Goal: Task Accomplishment & Management: Manage account settings

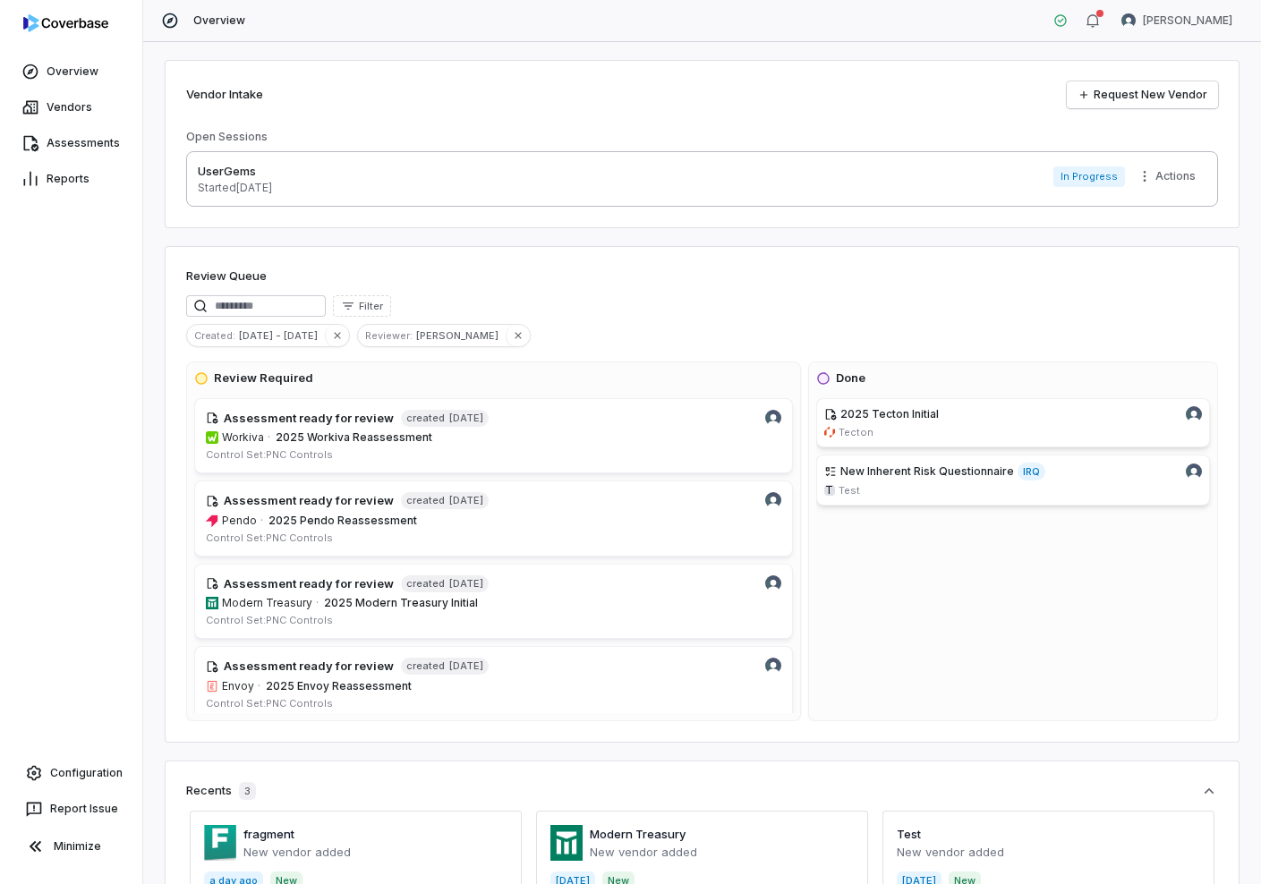
click at [320, 172] on div "UserGems Started [DATE] In Progress Actions" at bounding box center [702, 179] width 1009 height 32
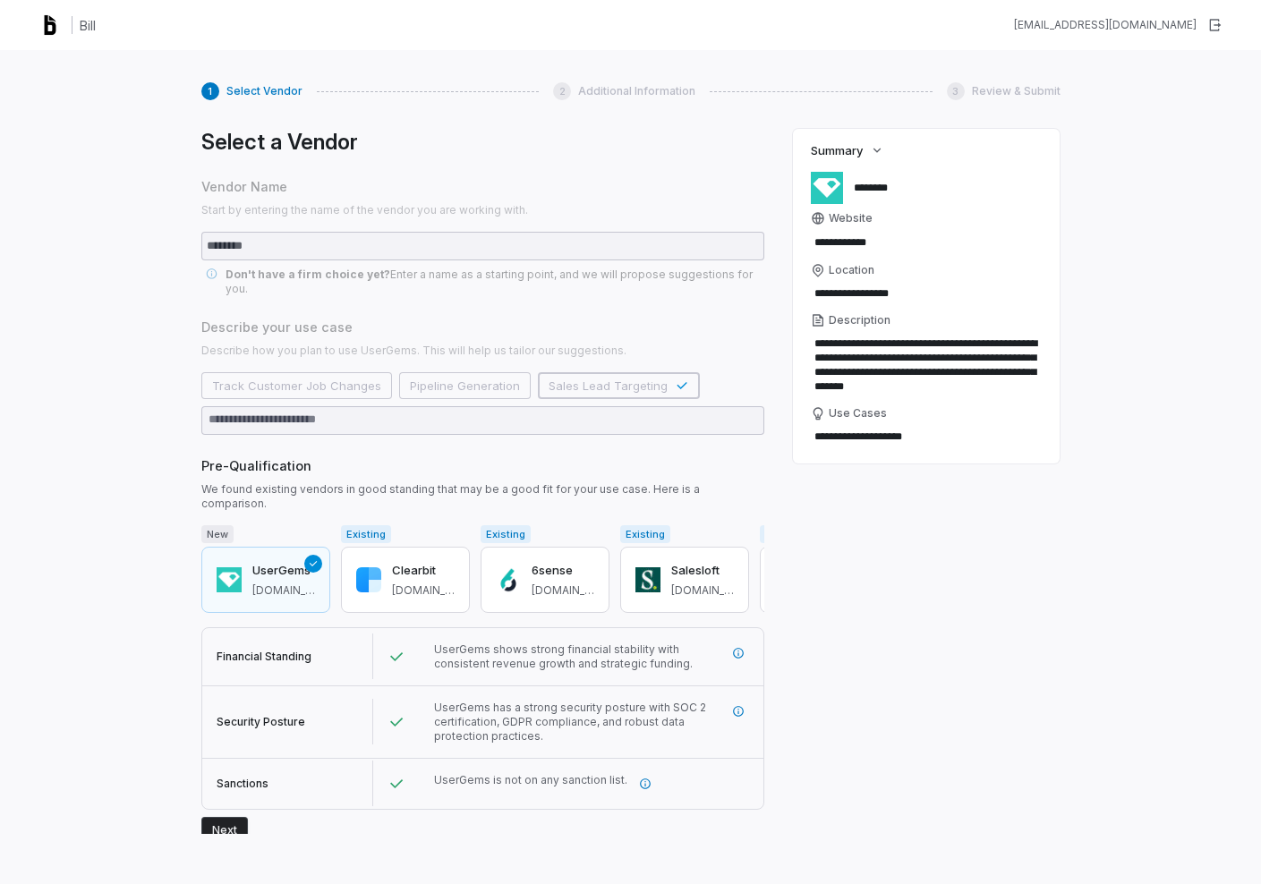
click at [52, 30] on img at bounding box center [50, 25] width 29 height 29
click at [189, 375] on div "1 Select Vendor 2 Additional Information 3 Review & Submit Select a Vendor Vend…" at bounding box center [630, 492] width 1261 height 884
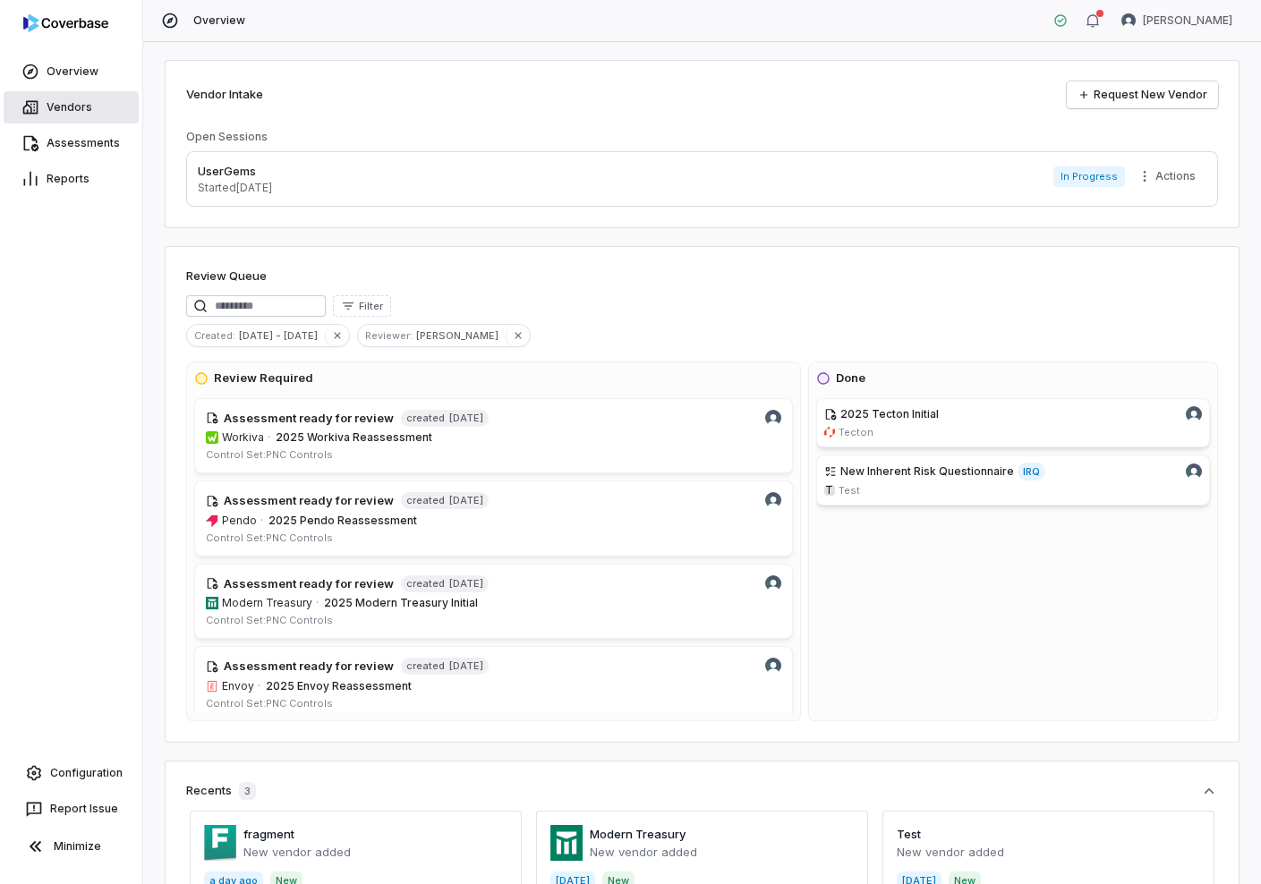
click at [58, 103] on link "Vendors" at bounding box center [71, 107] width 135 height 32
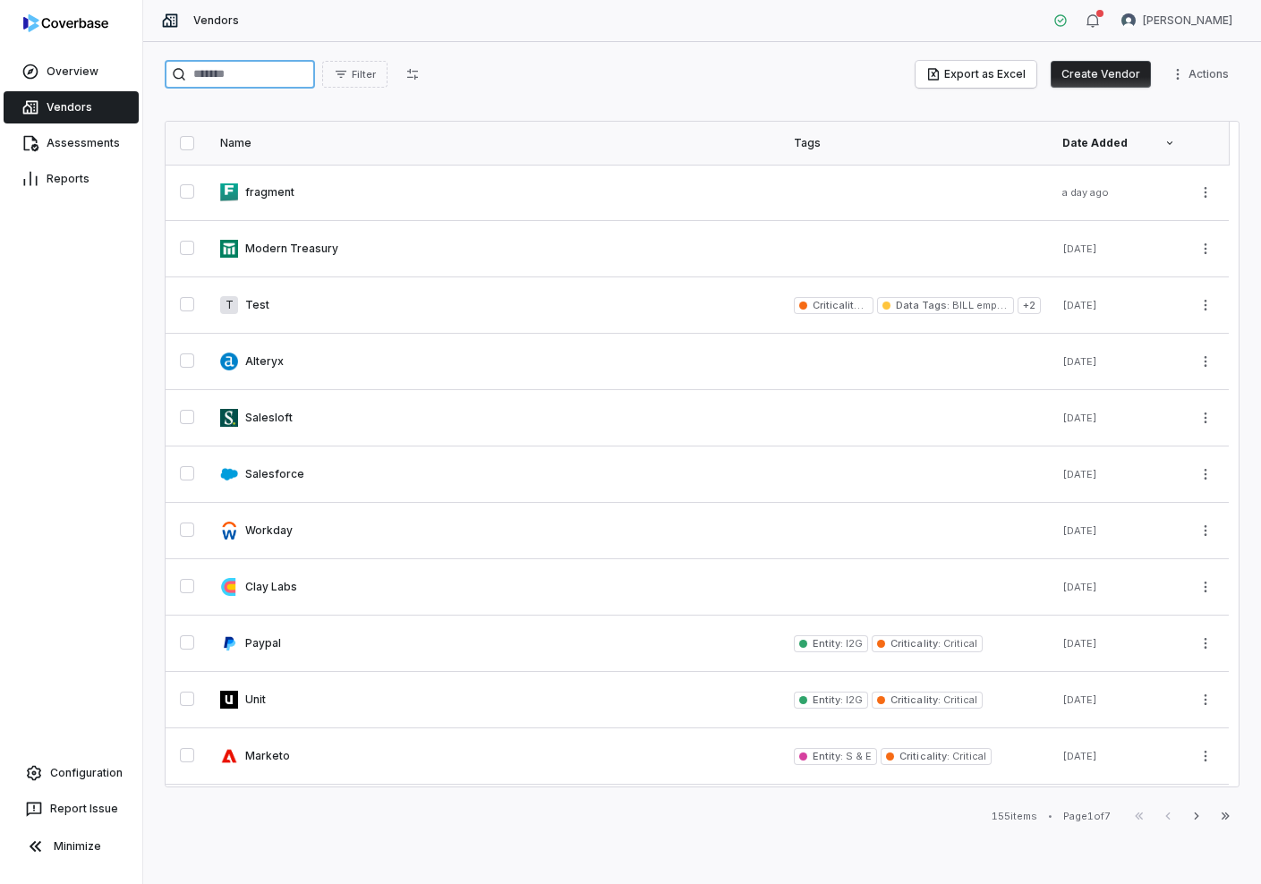
click at [266, 84] on input "search" at bounding box center [240, 74] width 150 height 29
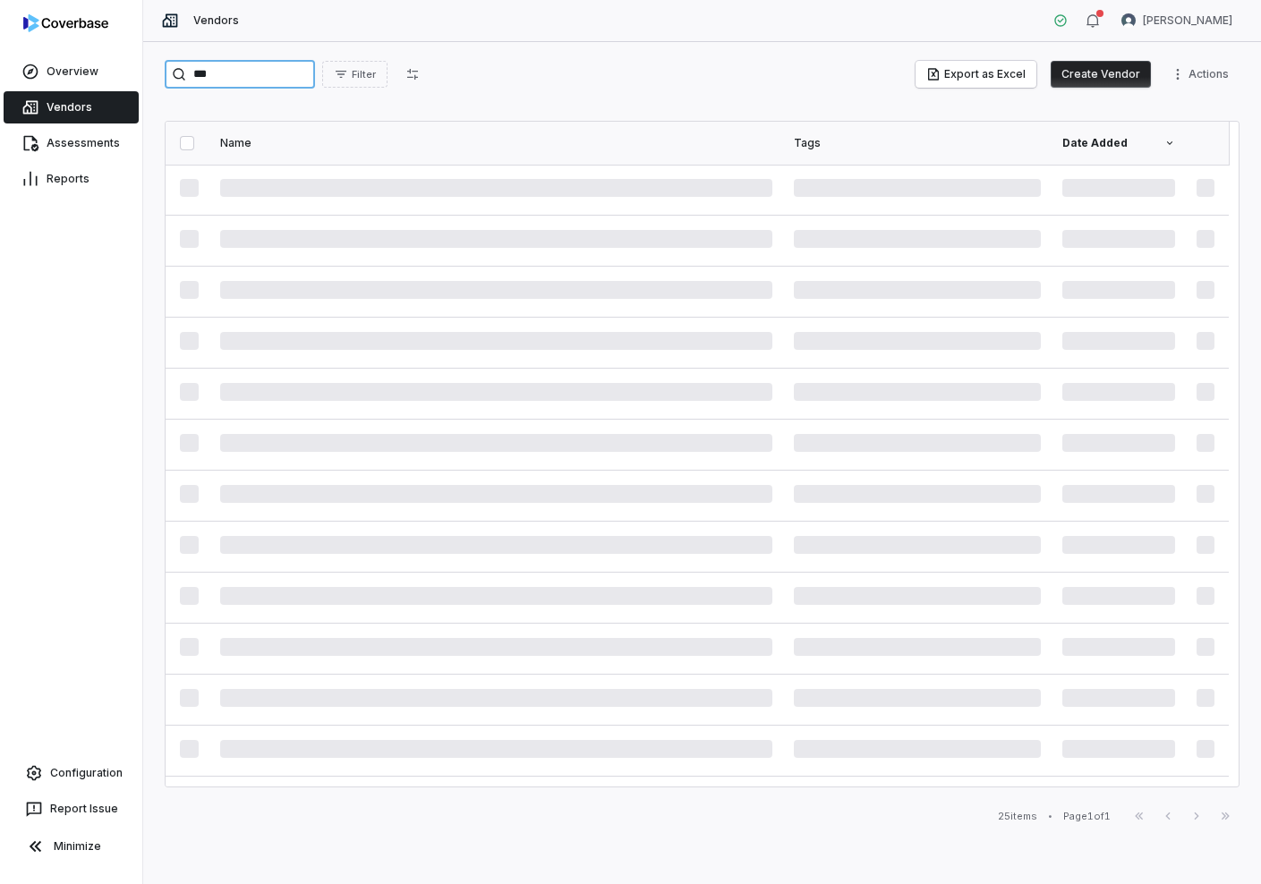
type input "***"
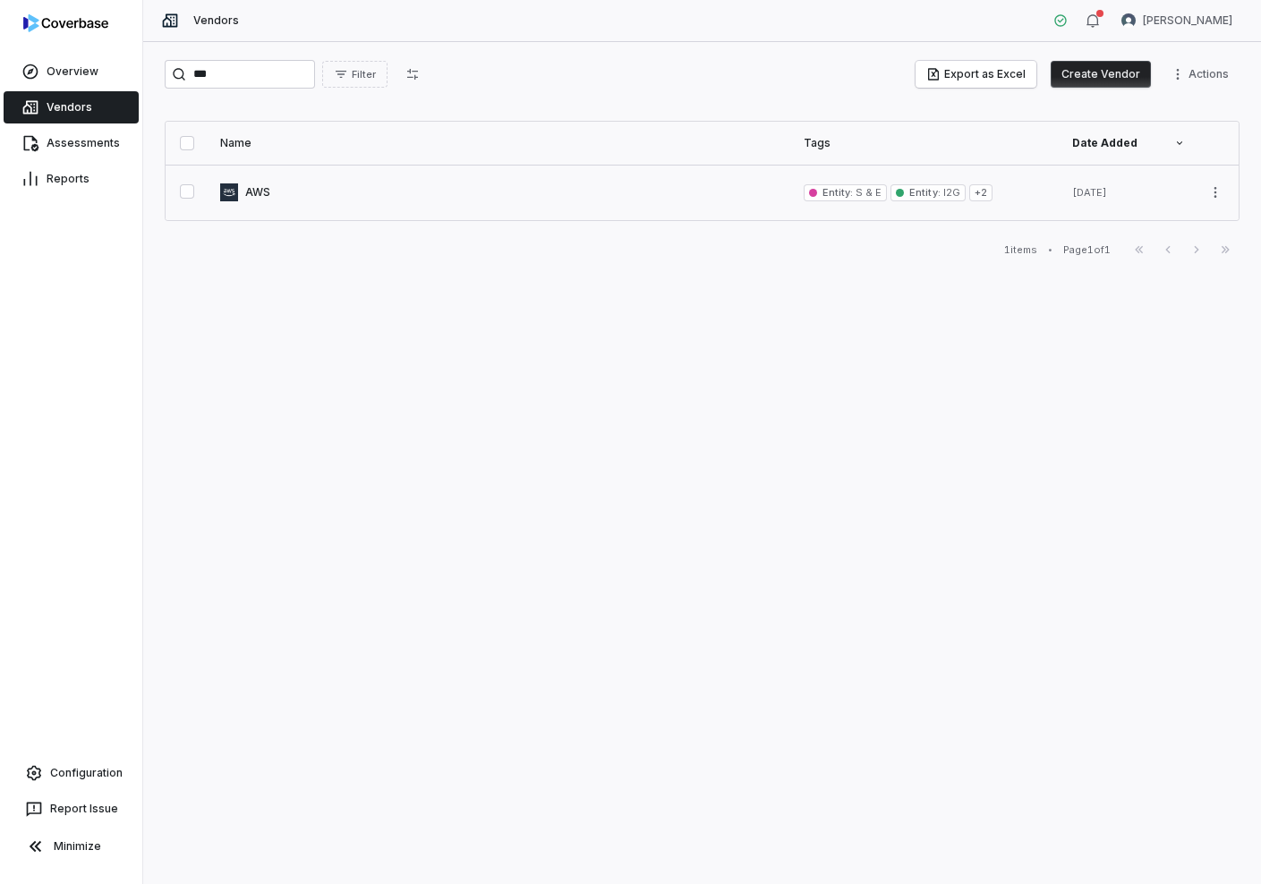
click at [397, 193] on link at bounding box center [501, 192] width 584 height 55
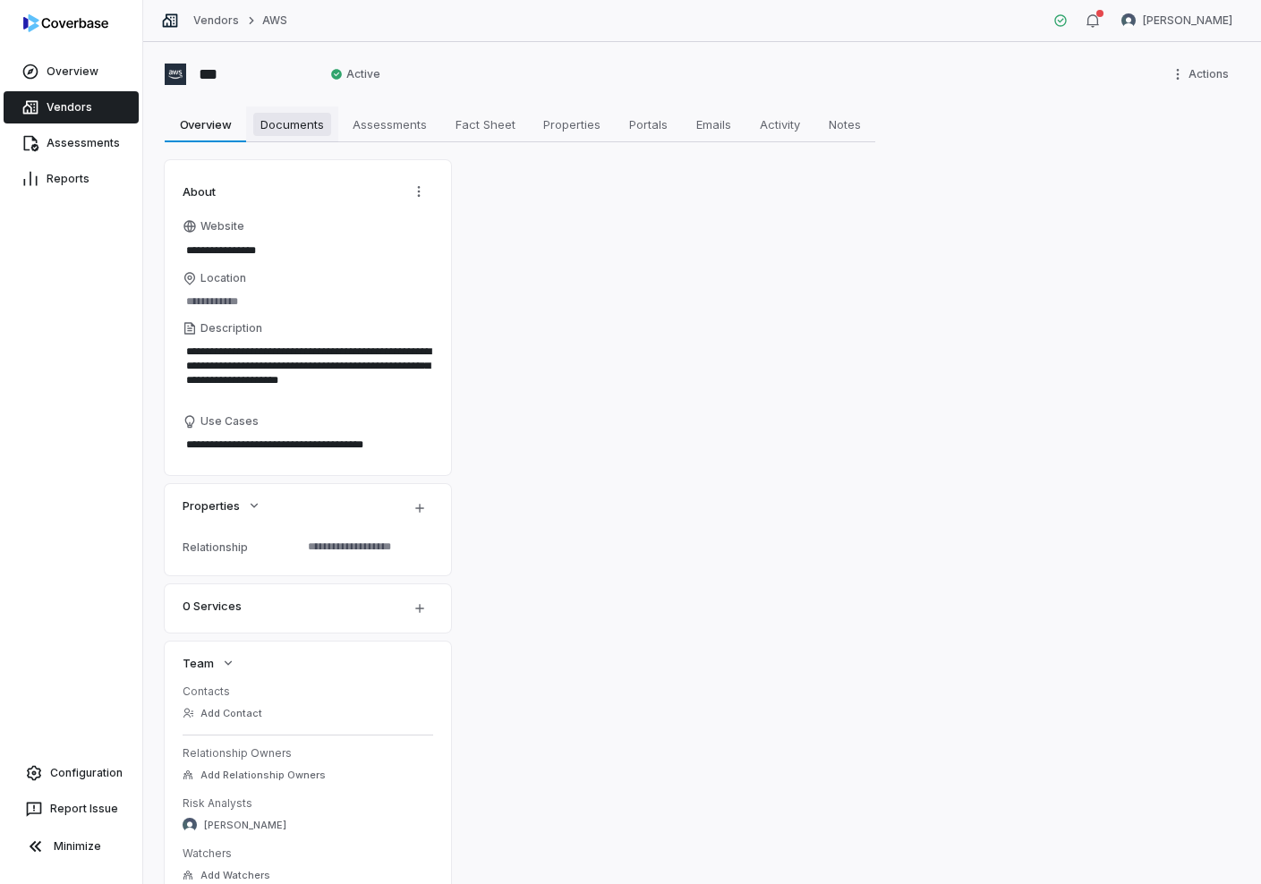
click at [301, 129] on span "Documents" at bounding box center [292, 124] width 78 height 23
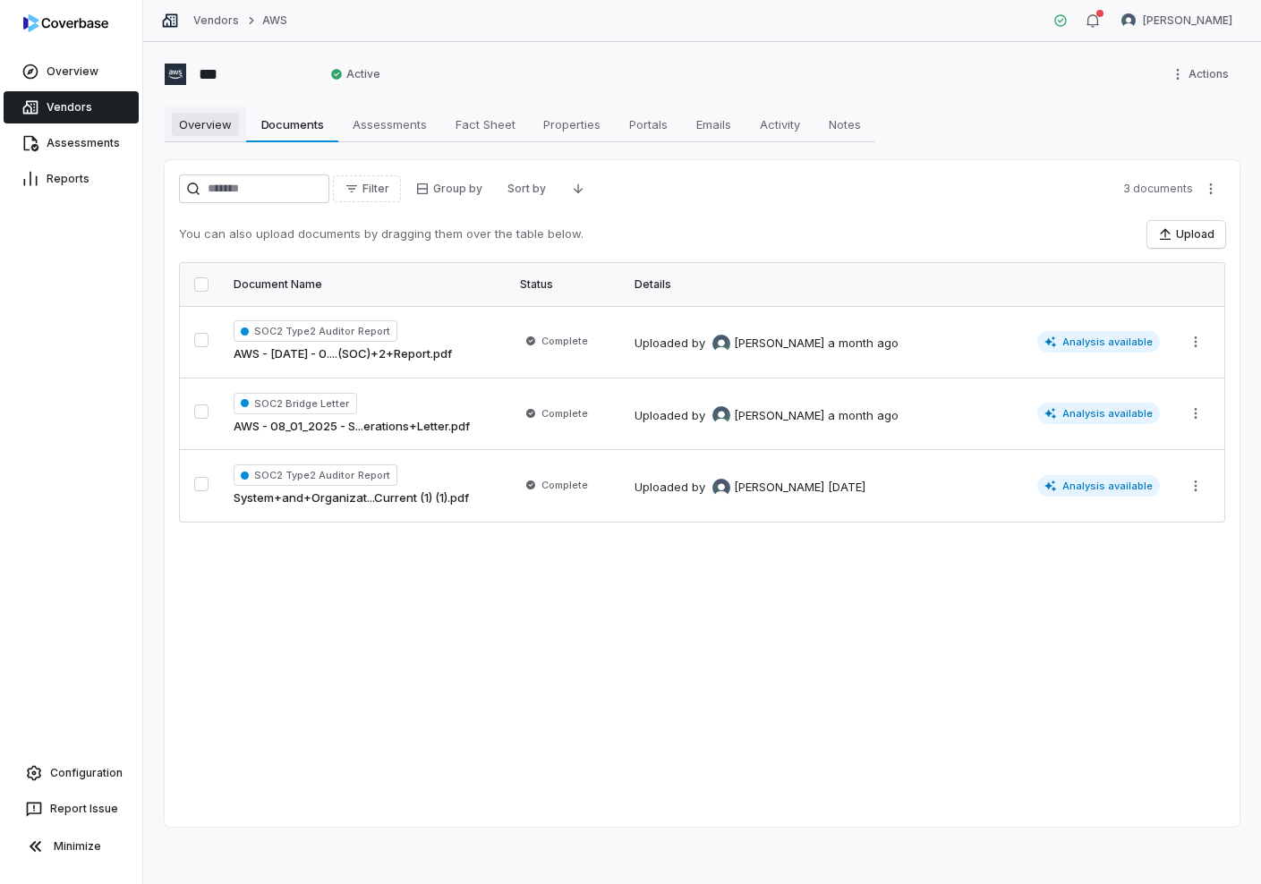
click at [207, 124] on span "Overview" at bounding box center [205, 124] width 67 height 23
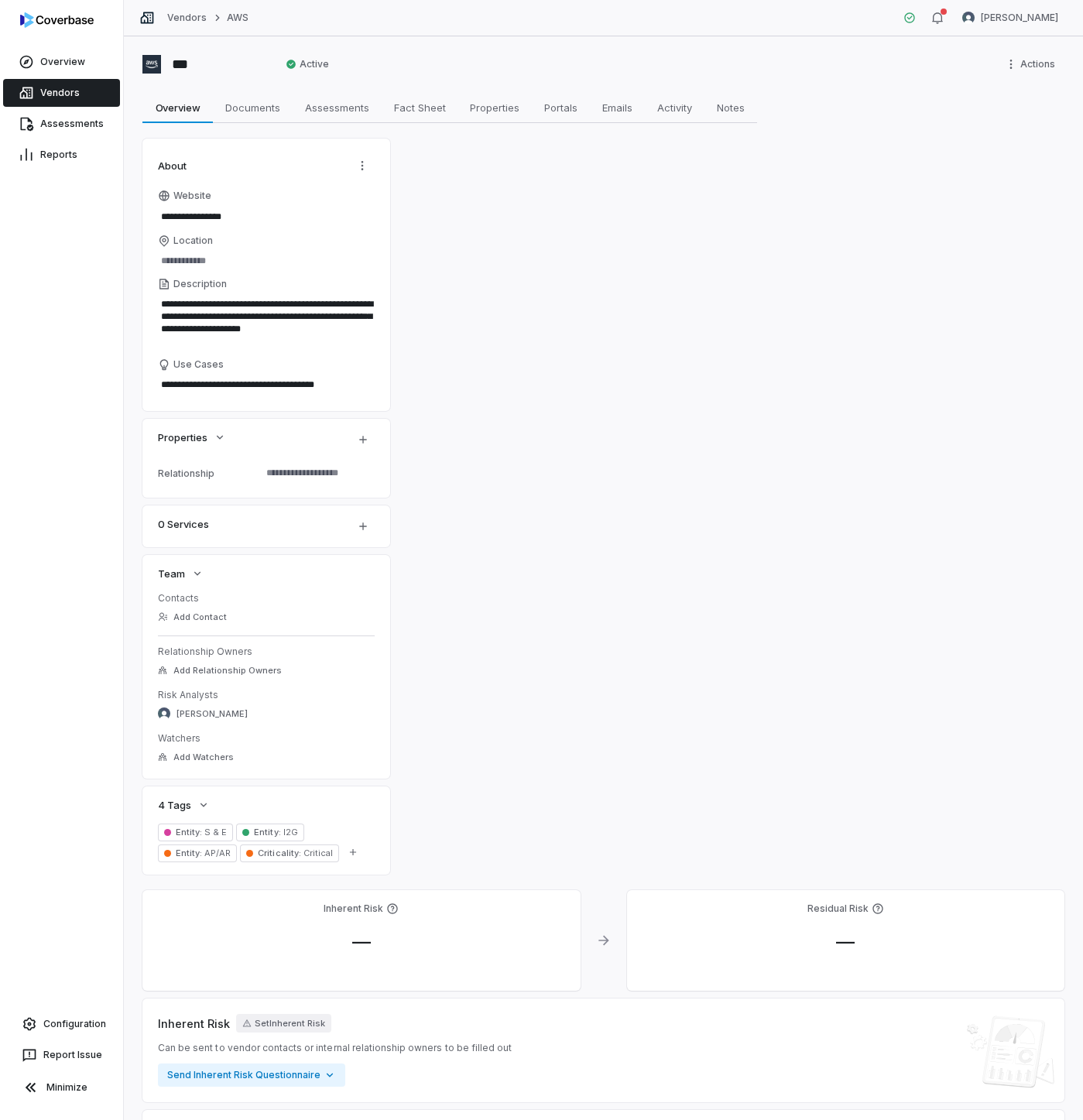
type textarea "*"
click at [103, 72] on link "Overview" at bounding box center [61, 61] width 117 height 28
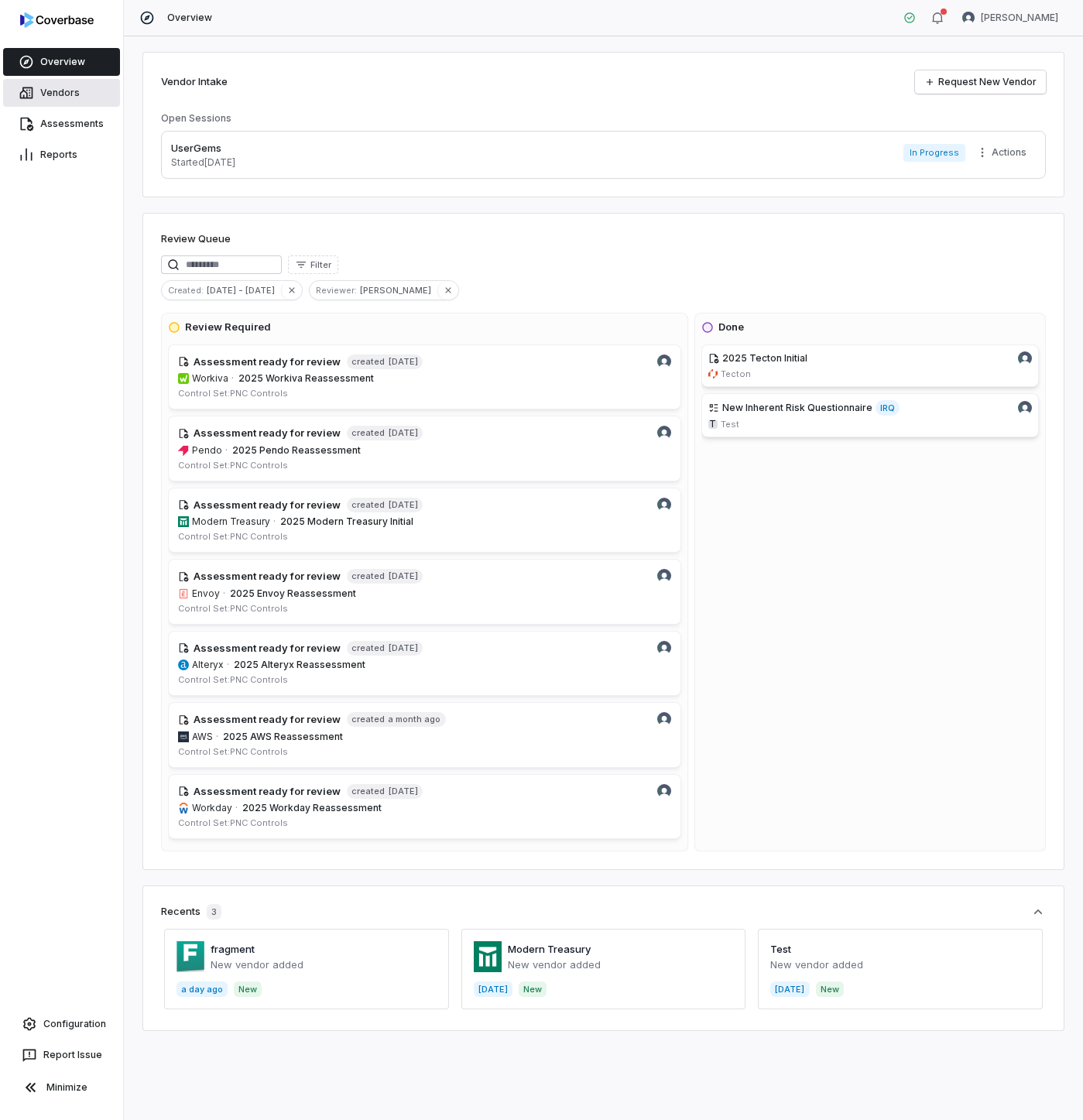
click at [48, 80] on link "Vendors" at bounding box center [61, 93] width 117 height 28
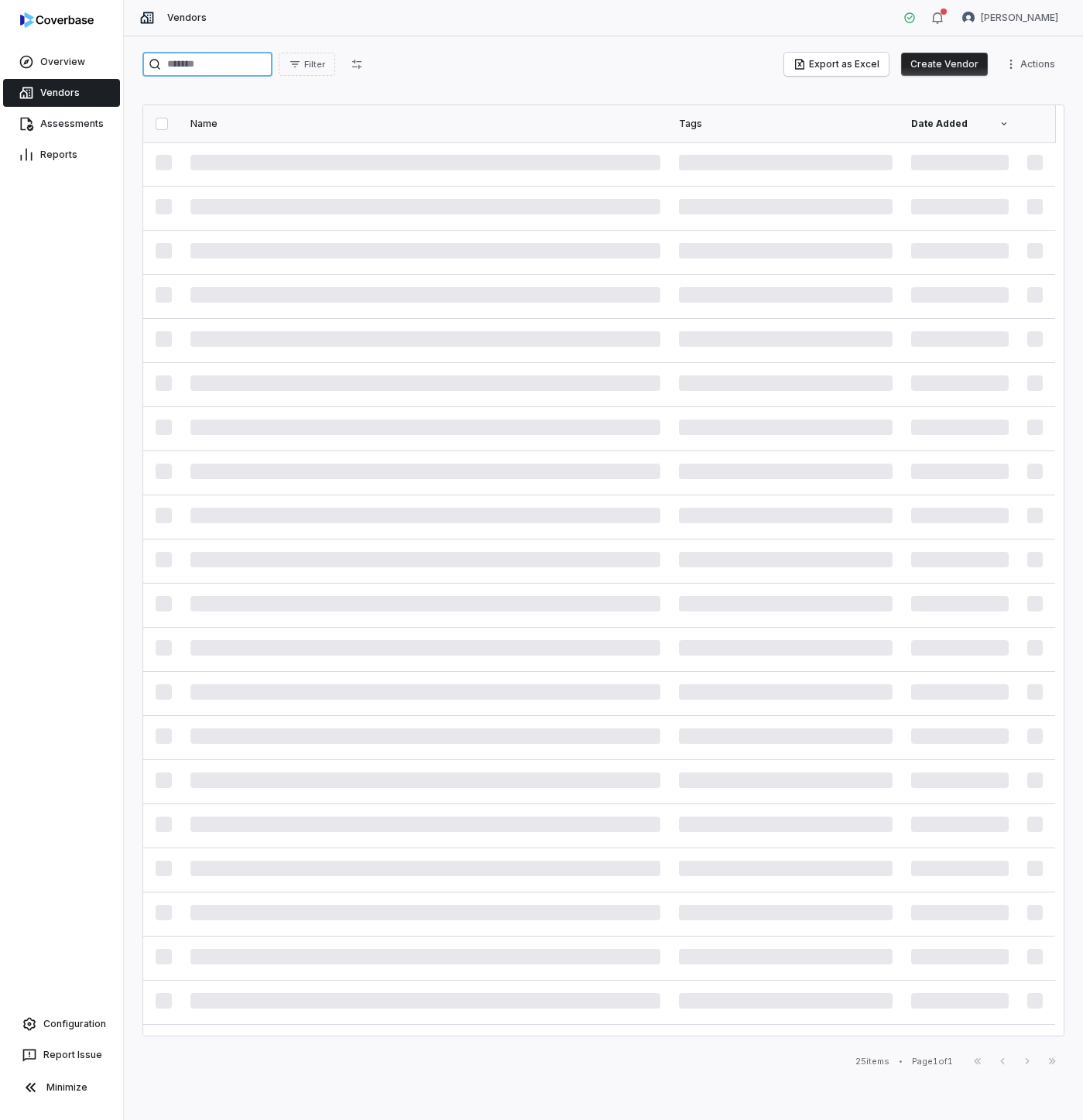
click at [215, 70] on input "search" at bounding box center [208, 64] width 130 height 25
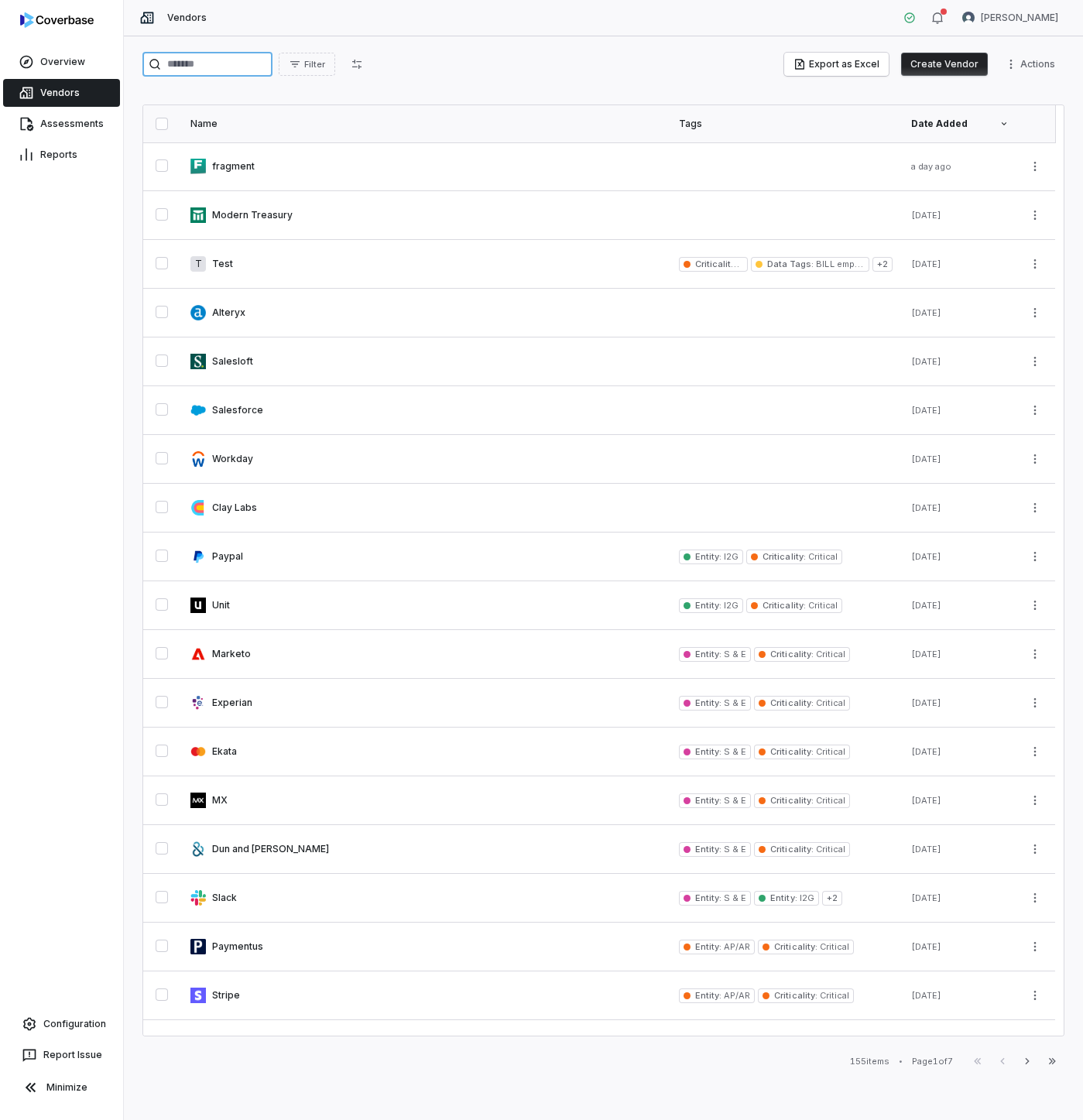
click at [232, 71] on input "search" at bounding box center [208, 64] width 130 height 25
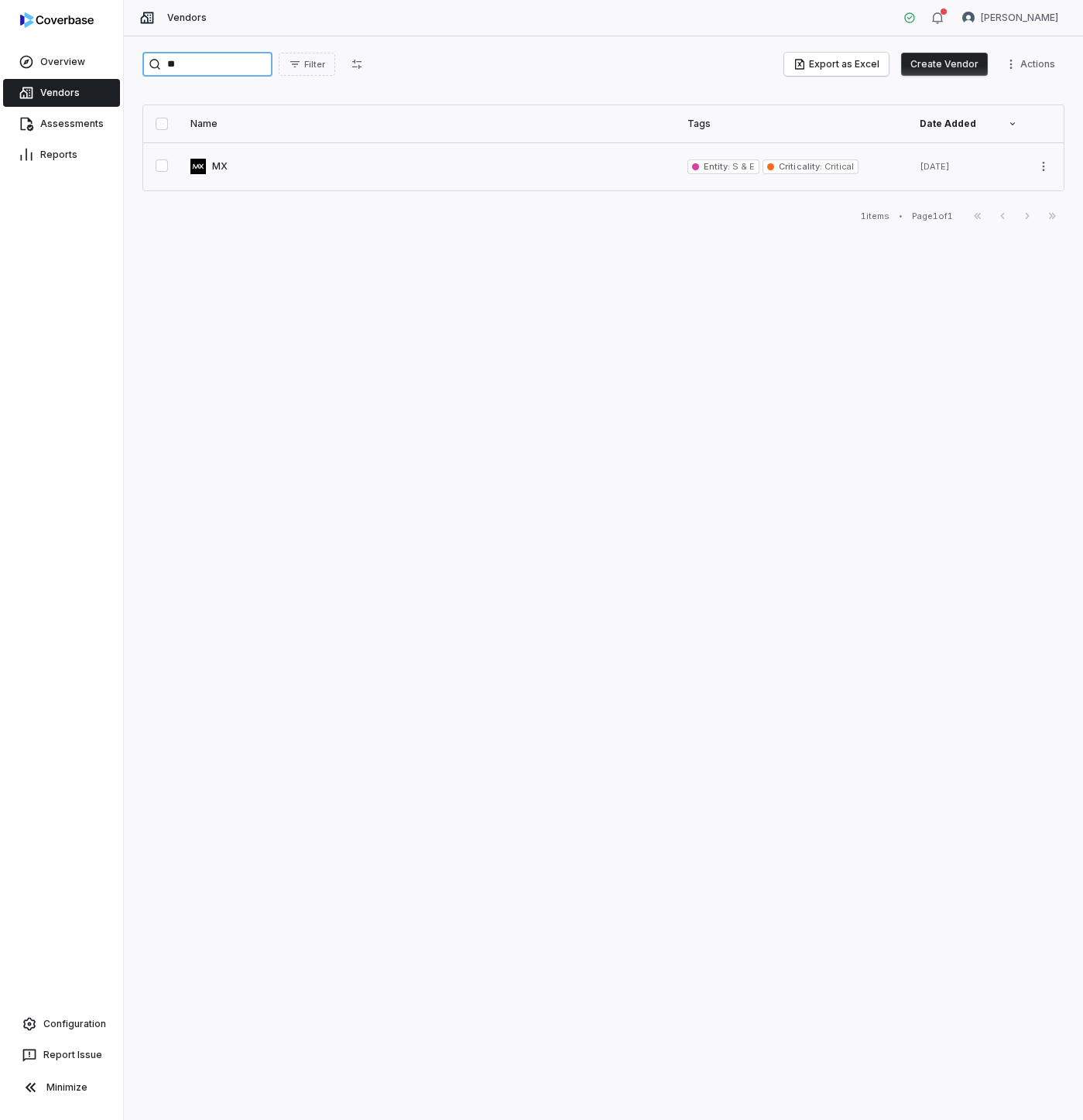
type input "**"
click at [288, 160] on link at bounding box center [429, 166] width 497 height 48
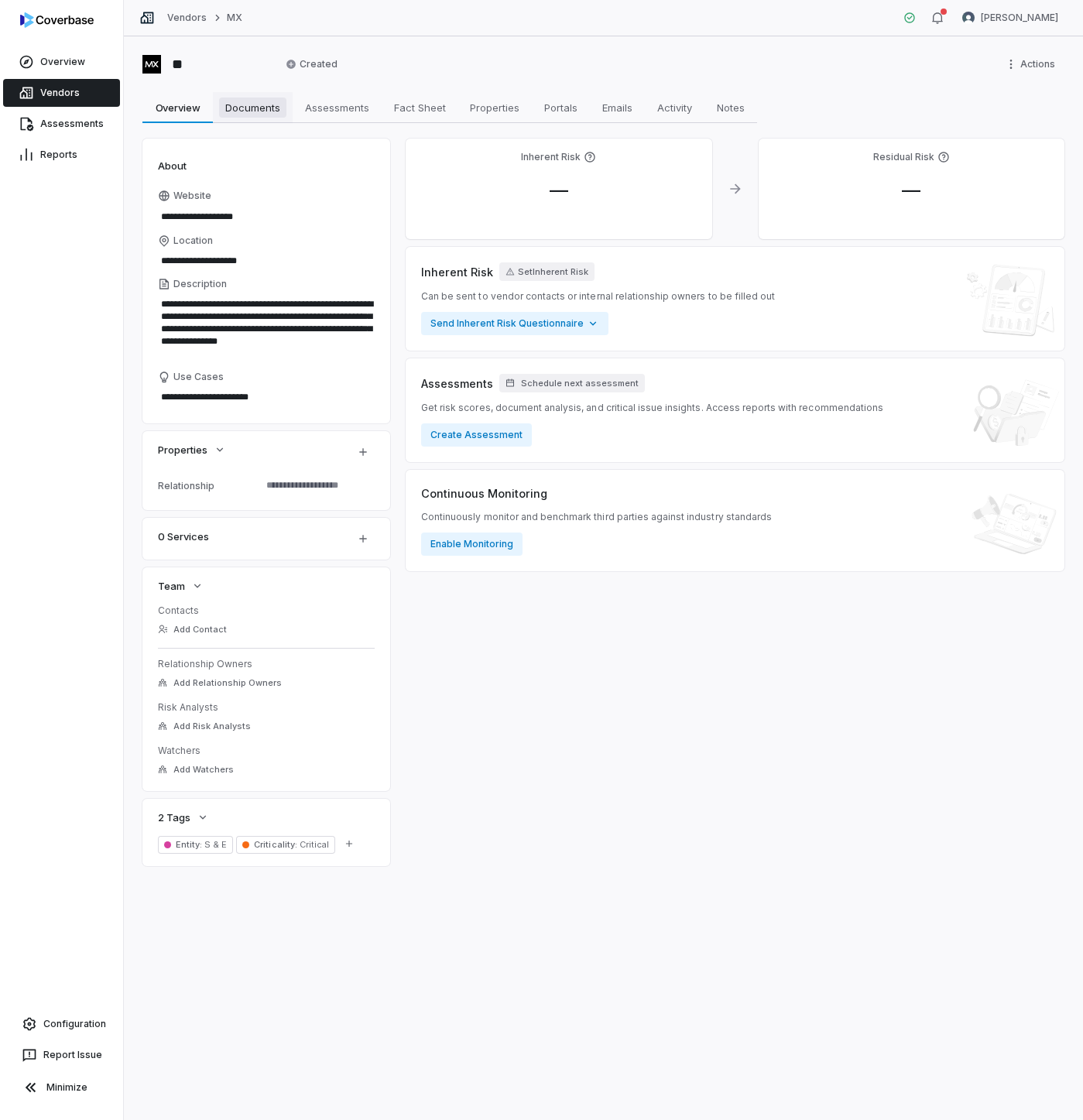
type textarea "*"
drag, startPoint x: 37, startPoint y: 90, endPoint x: 53, endPoint y: 90, distance: 16.0
click at [37, 90] on link "Vendors" at bounding box center [61, 93] width 117 height 28
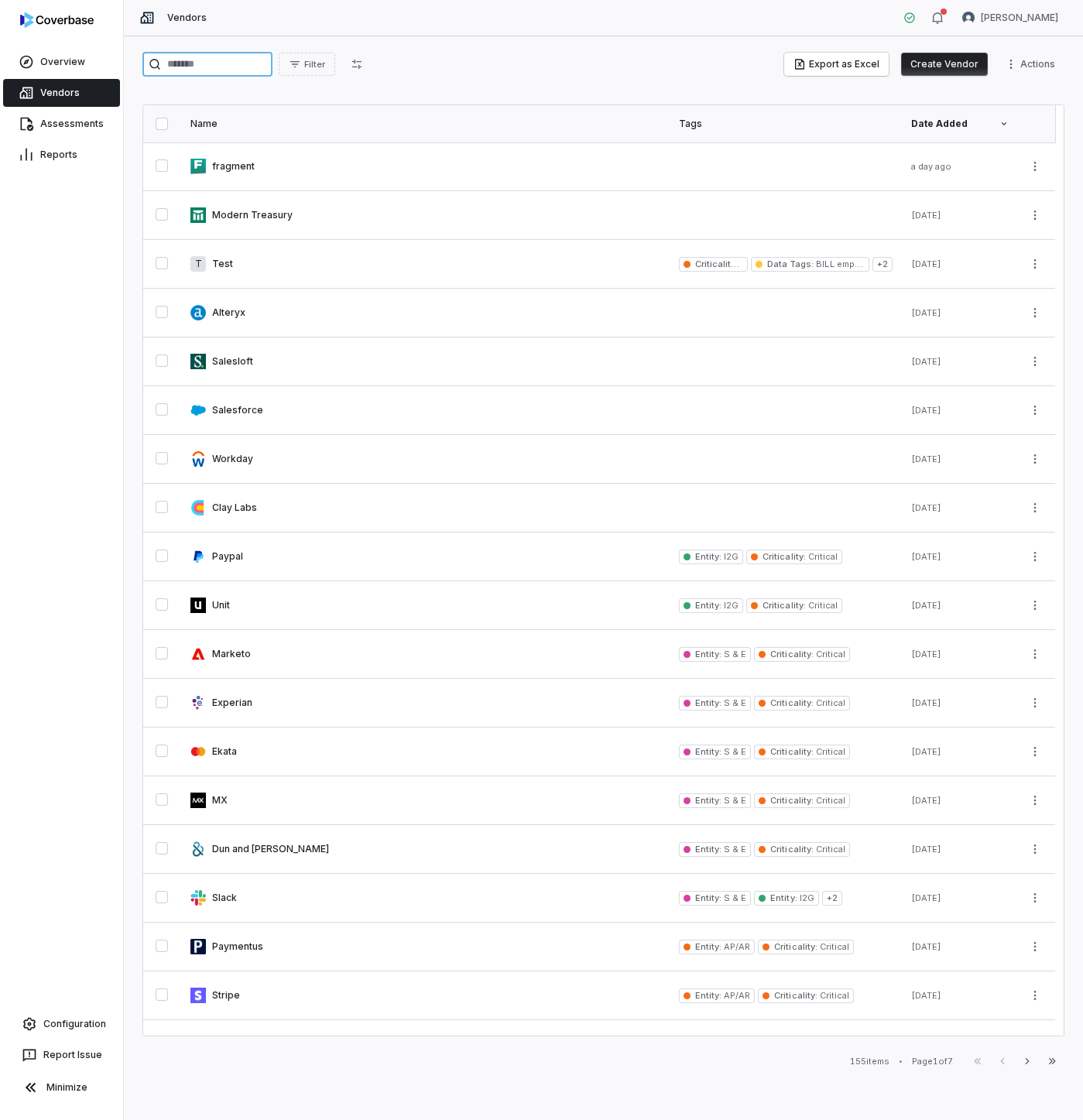
click at [215, 67] on input "search" at bounding box center [208, 64] width 130 height 25
type input "*******"
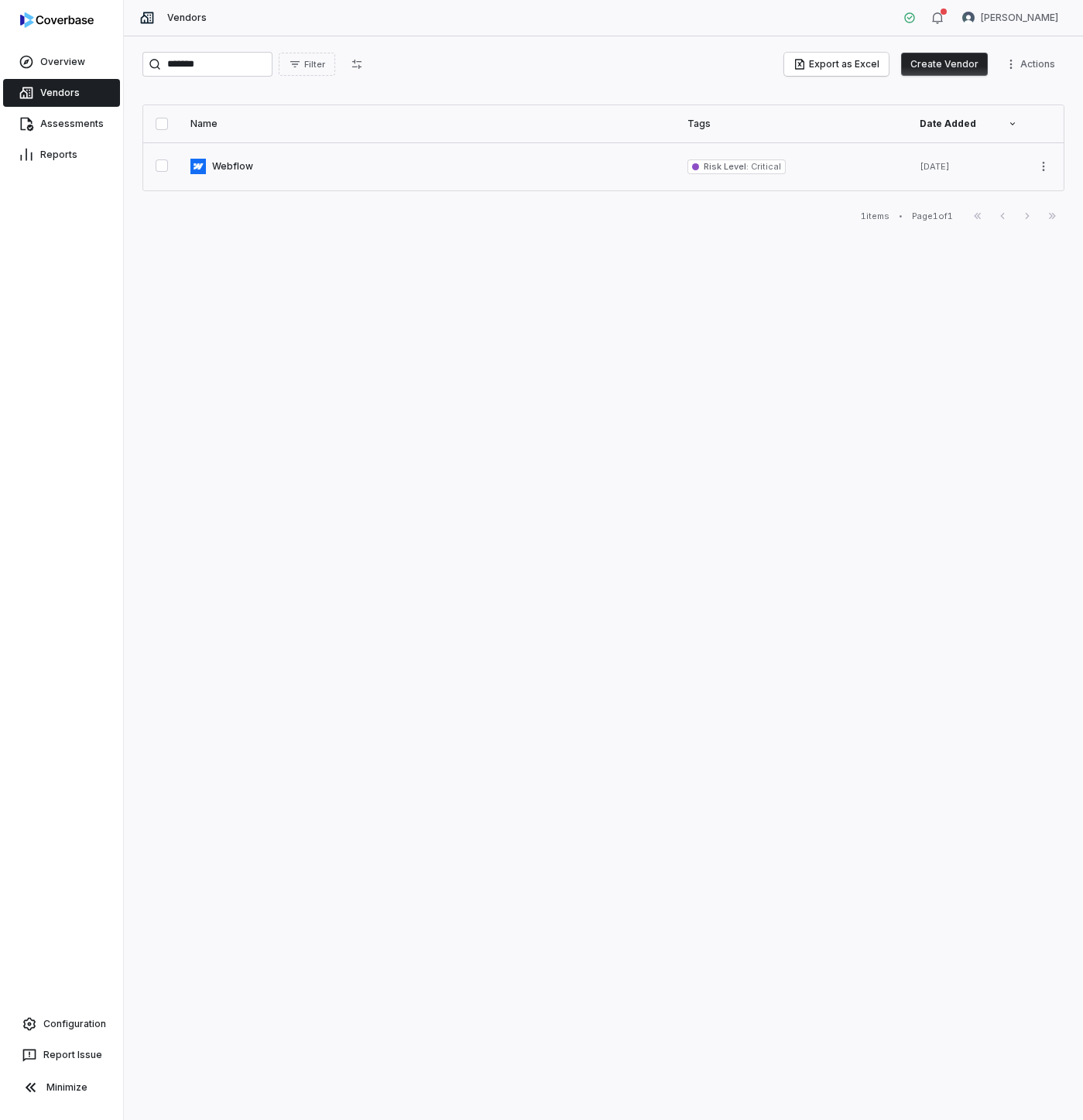
click at [220, 163] on link at bounding box center [429, 166] width 497 height 48
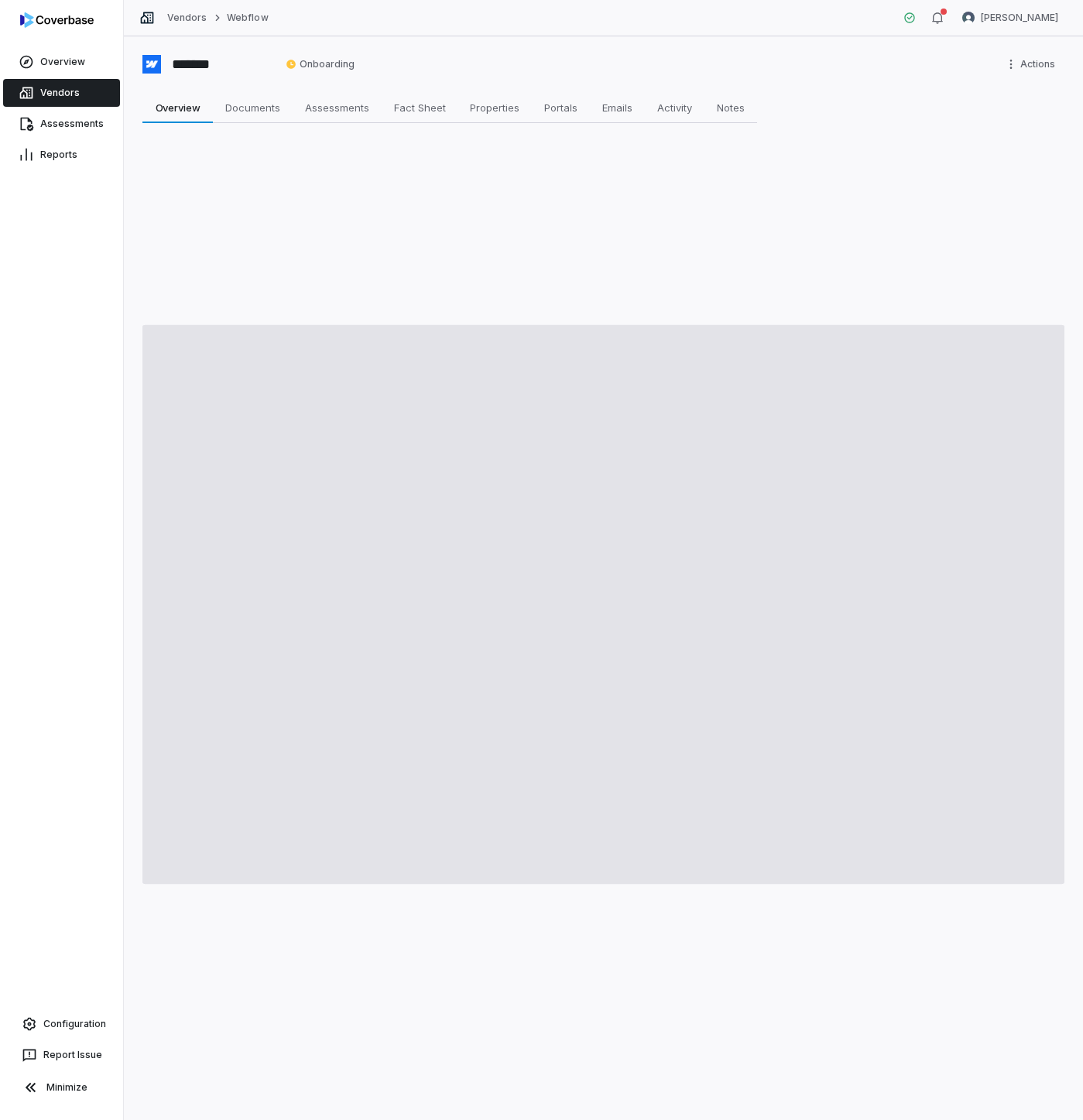
type textarea "*"
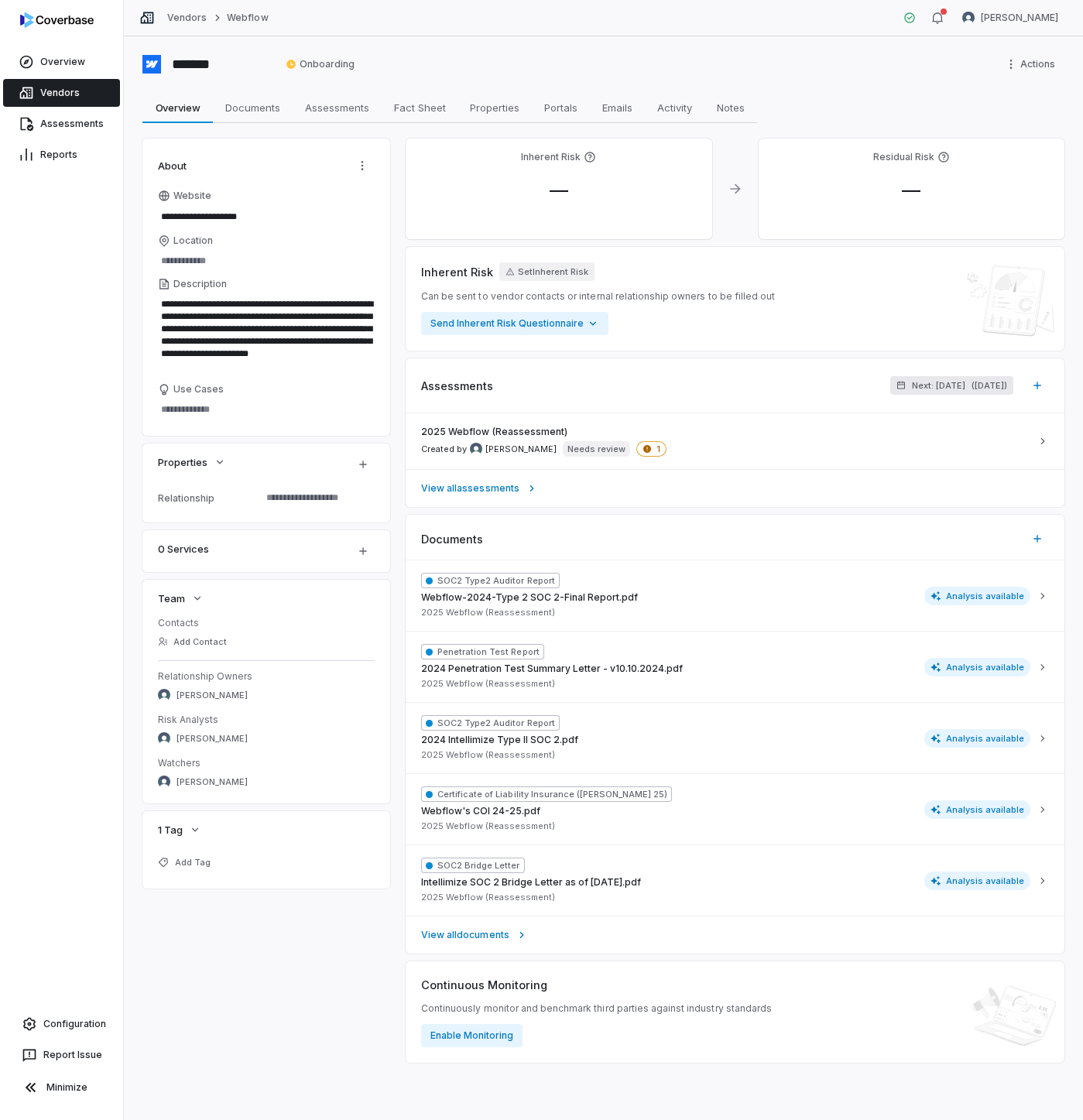
click at [925, 382] on span "Next: [DATE]" at bounding box center [939, 385] width 54 height 11
click at [771, 388] on div "Assessments Next: [DATE] ( [DATE] )" at bounding box center [735, 386] width 659 height 55
click at [1039, 390] on icon "button" at bounding box center [1037, 386] width 12 height 12
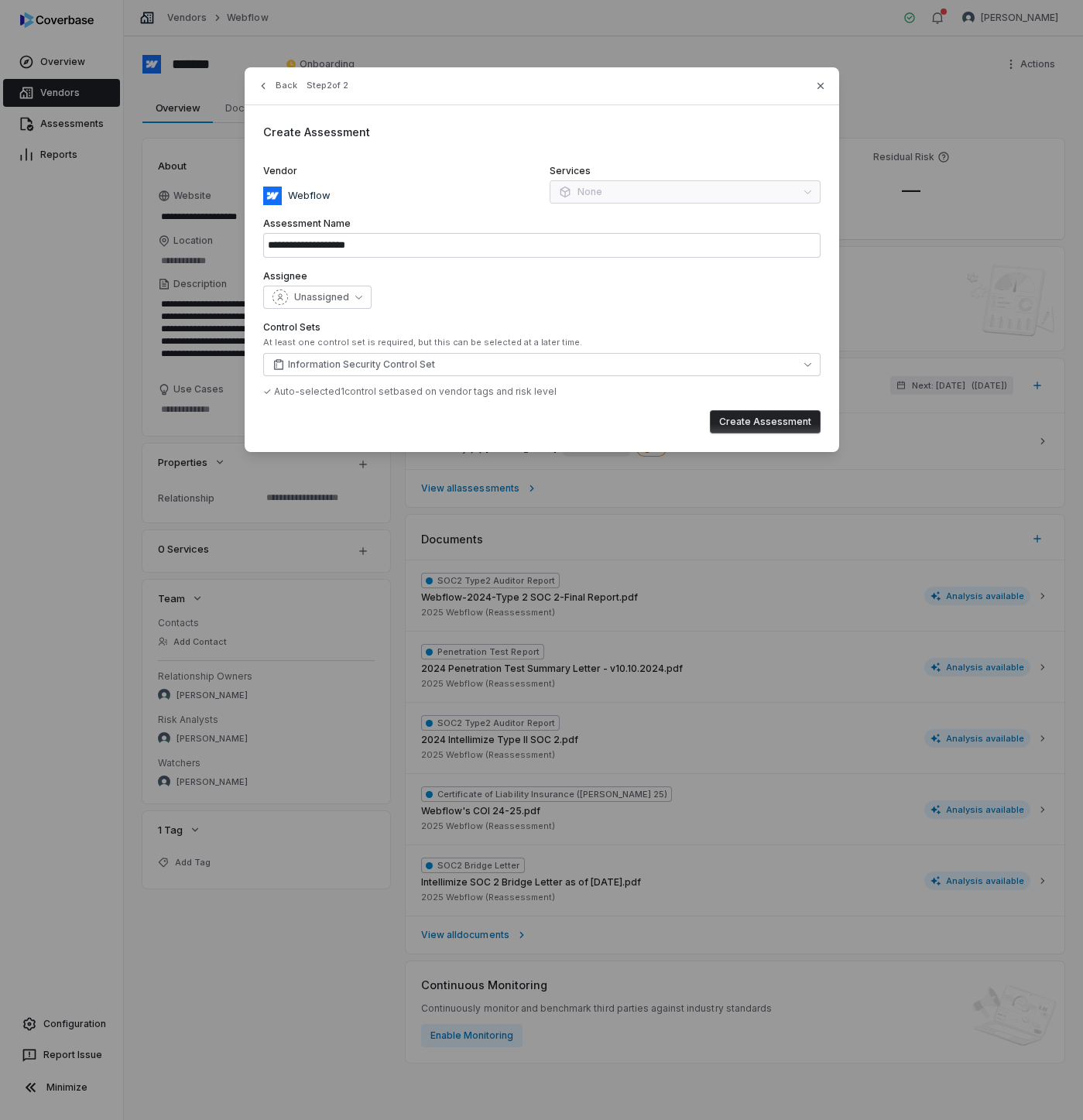
click at [828, 86] on div "Back Step 2 of 2" at bounding box center [542, 95] width 594 height 19
click at [808, 83] on div "**********" at bounding box center [542, 259] width 594 height 385
click at [821, 90] on icon "button" at bounding box center [821, 86] width 12 height 12
type input "**********"
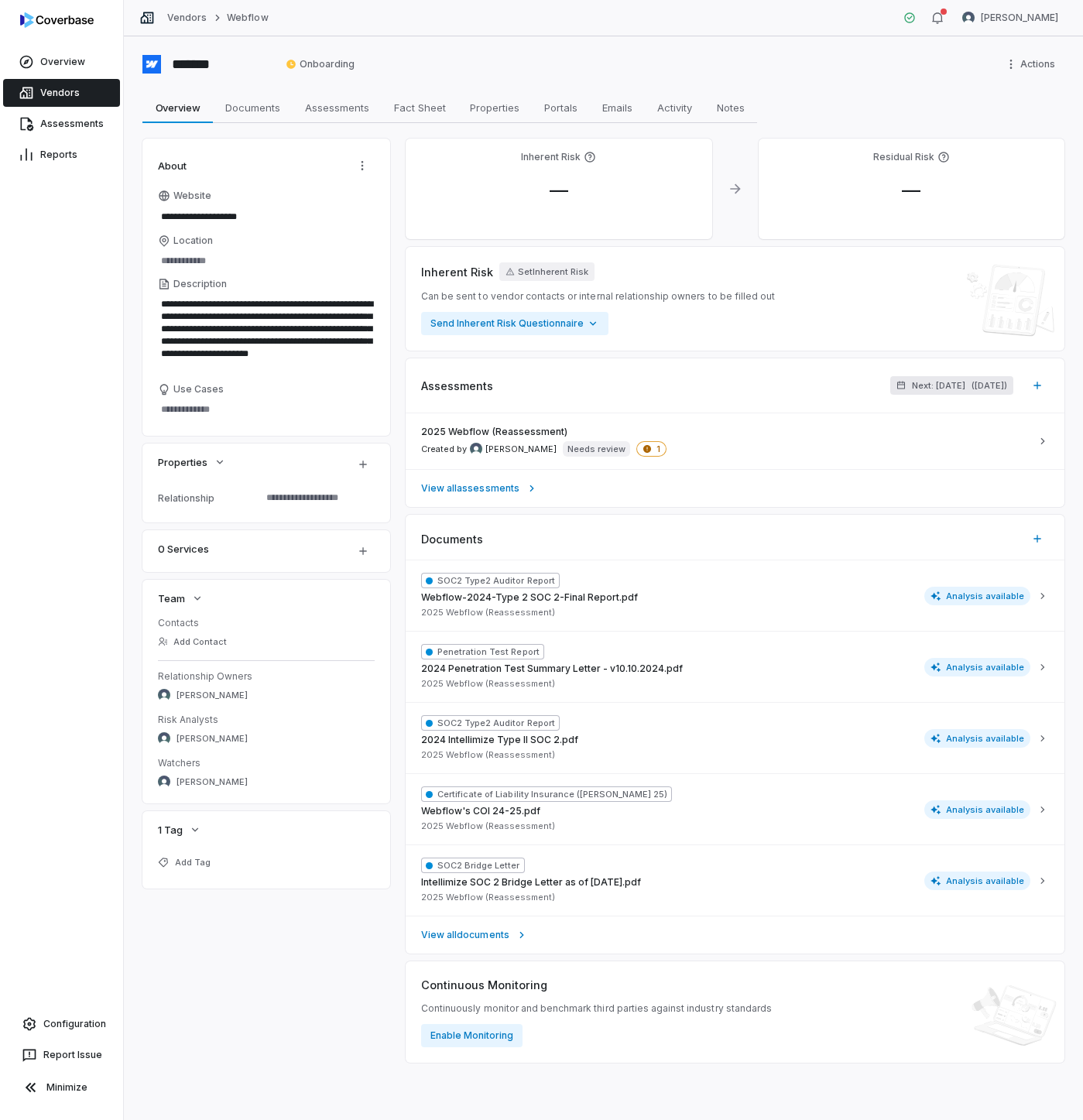
click at [923, 381] on span "Next: [DATE]" at bounding box center [939, 385] width 54 height 11
click at [850, 512] on div "On [DATE]" at bounding box center [932, 513] width 223 height 16
click at [721, 393] on div "Assessments Next: [DATE] ( [DATE] )" at bounding box center [735, 386] width 659 height 55
click at [956, 392] on button "Next: [DATE] ( [DATE] )" at bounding box center [952, 385] width 123 height 18
drag, startPoint x: 856, startPoint y: 458, endPoint x: 847, endPoint y: 458, distance: 9.0
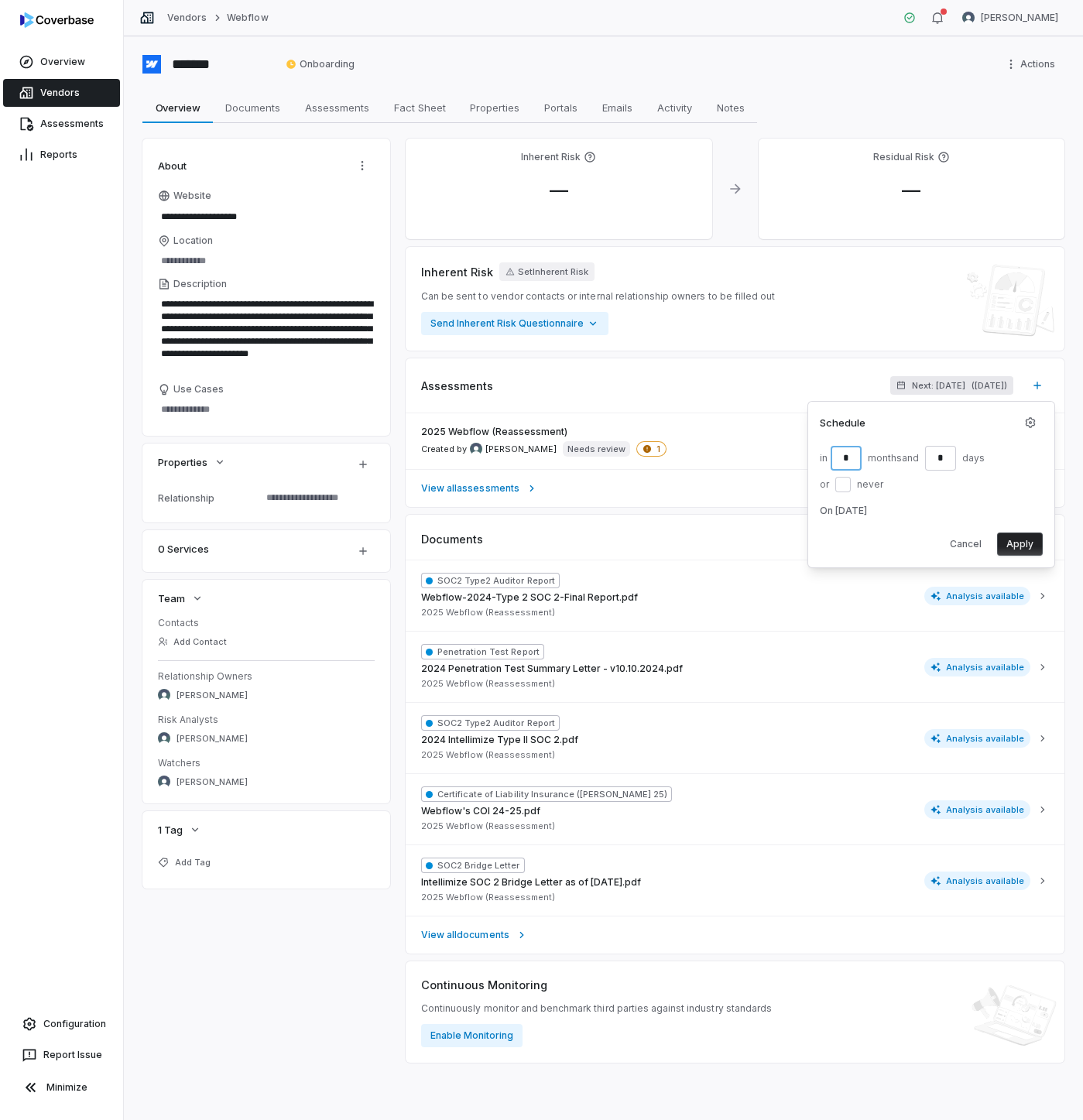
click at [847, 458] on input "*" at bounding box center [846, 458] width 31 height 25
type textarea "*"
drag, startPoint x: 856, startPoint y: 458, endPoint x: 845, endPoint y: 457, distance: 11.0
click at [845, 457] on input "*" at bounding box center [846, 458] width 31 height 25
type input "*"
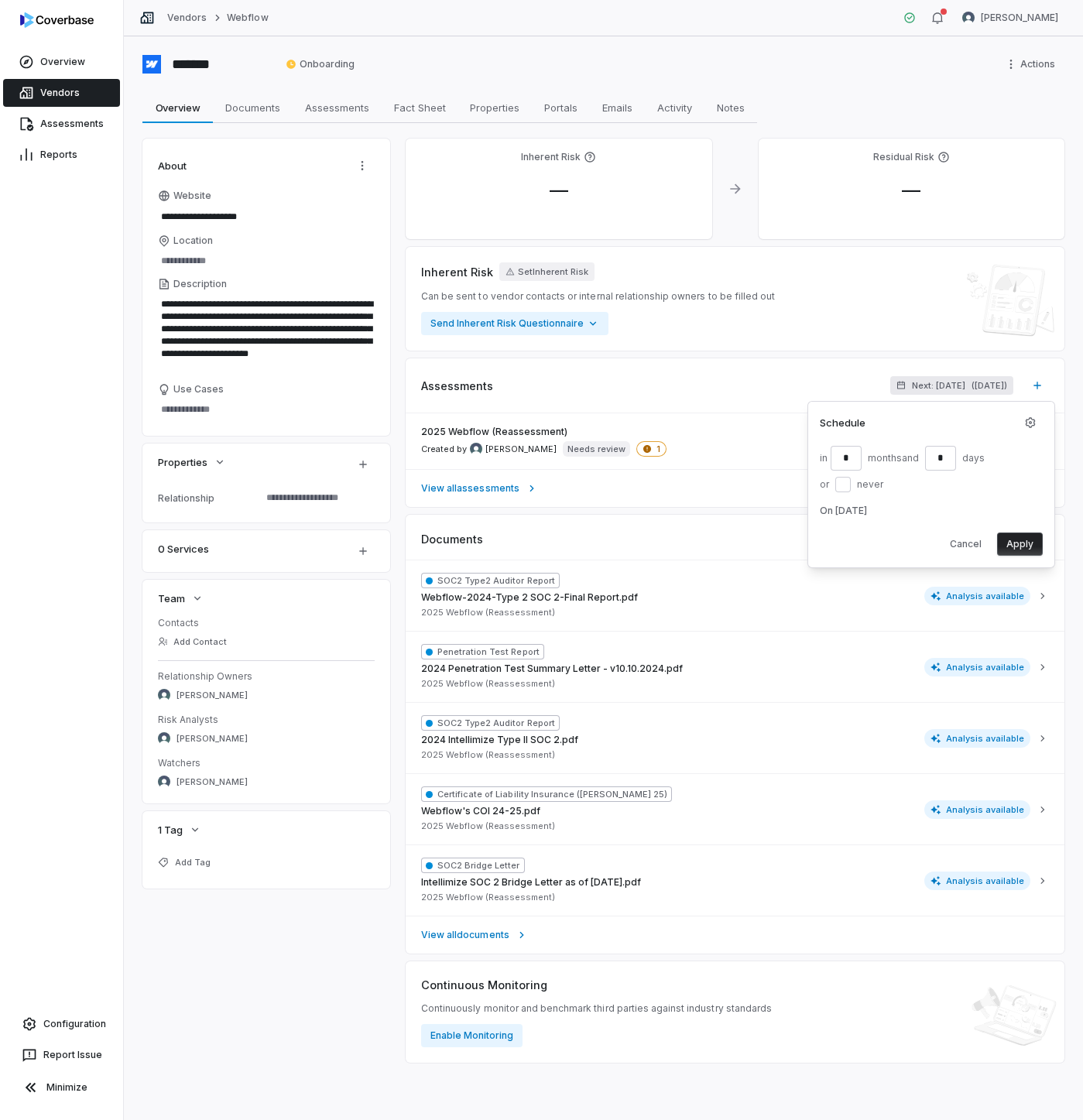
click at [1029, 543] on button "Apply" at bounding box center [1020, 544] width 46 height 23
click at [43, 18] on img at bounding box center [56, 20] width 74 height 16
type textarea "*"
click at [76, 64] on link "Overview" at bounding box center [61, 61] width 117 height 28
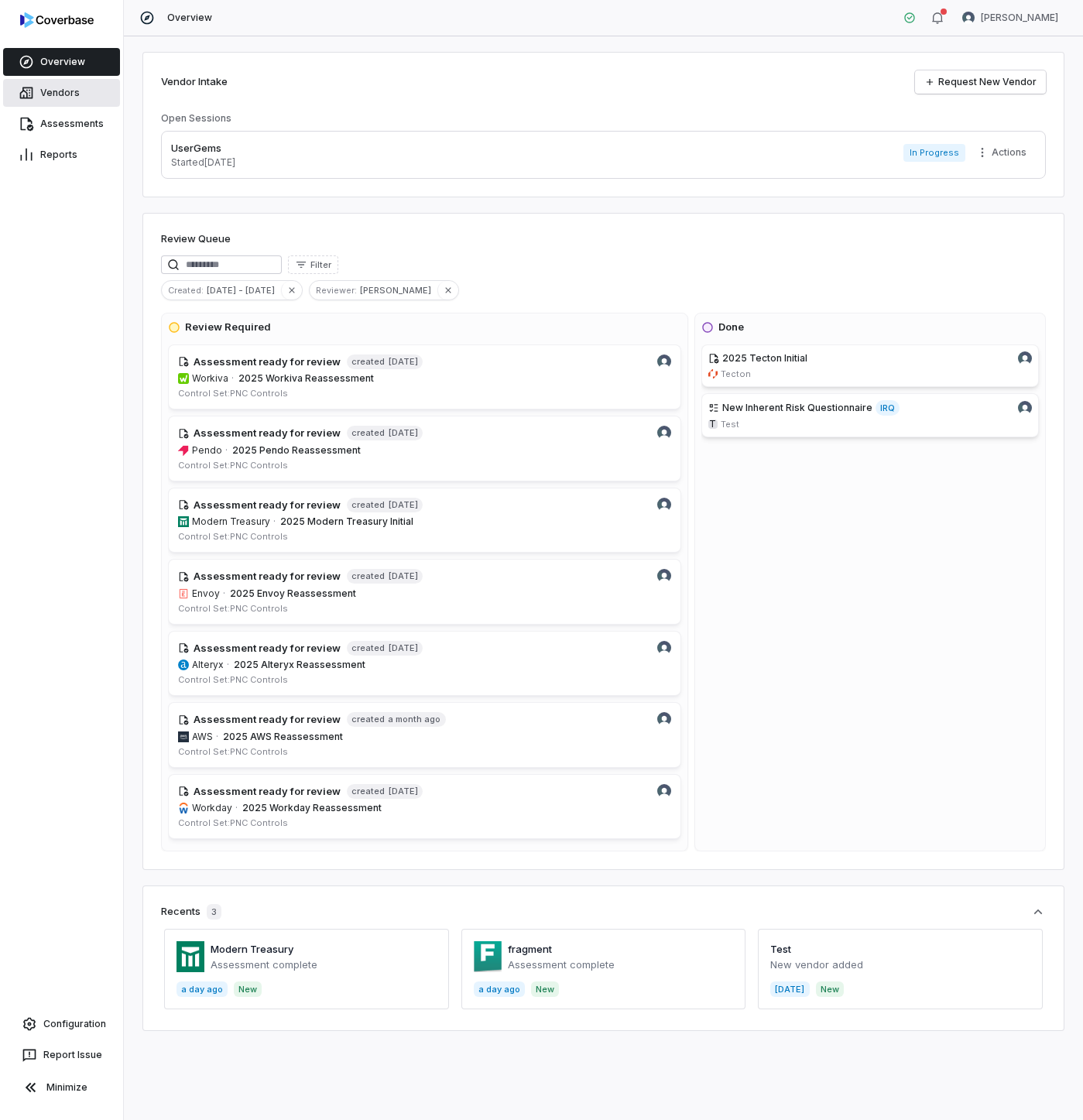
click at [54, 93] on link "Vendors" at bounding box center [61, 93] width 117 height 28
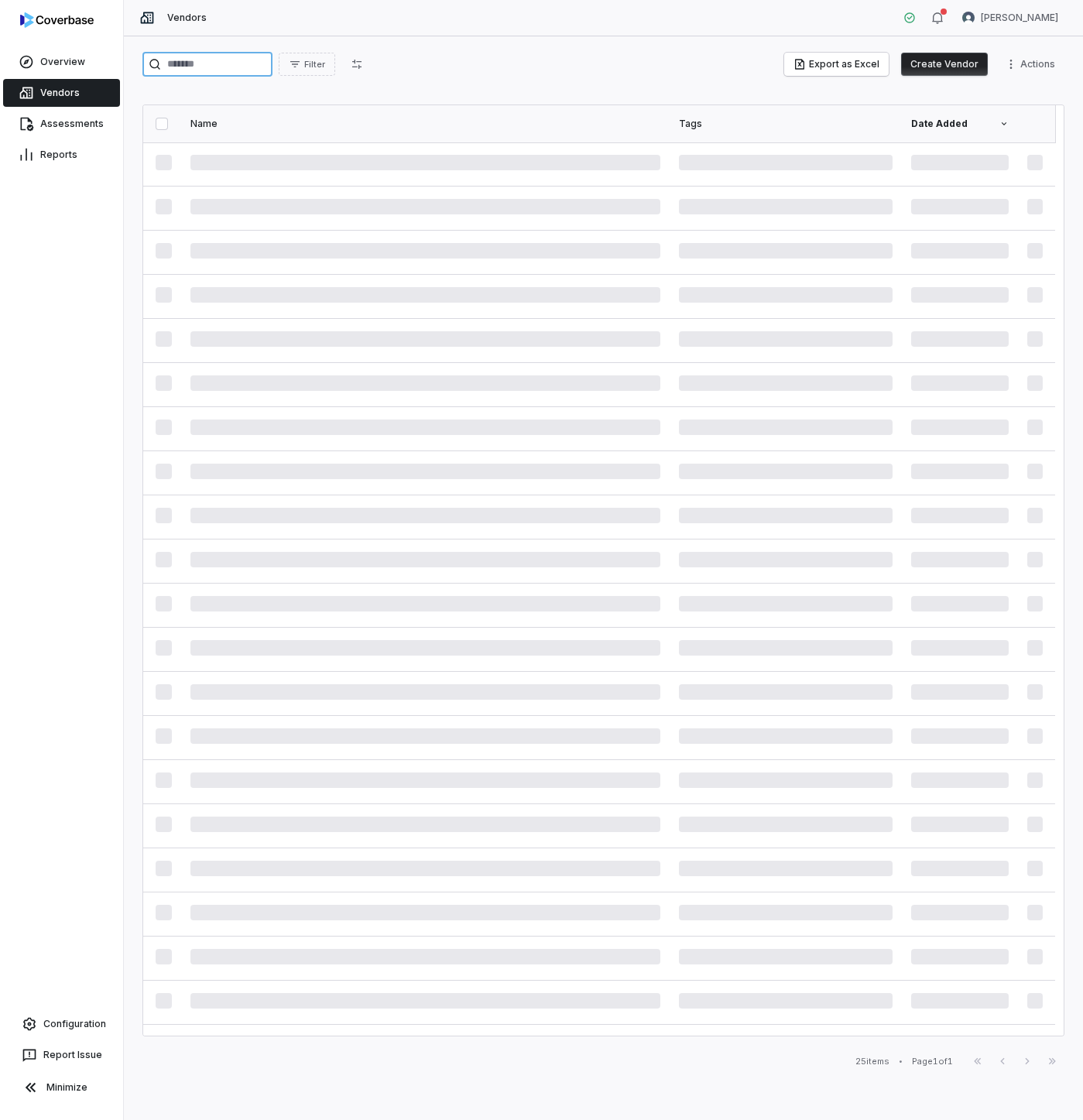
click at [234, 71] on input "search" at bounding box center [208, 64] width 130 height 25
type input "***"
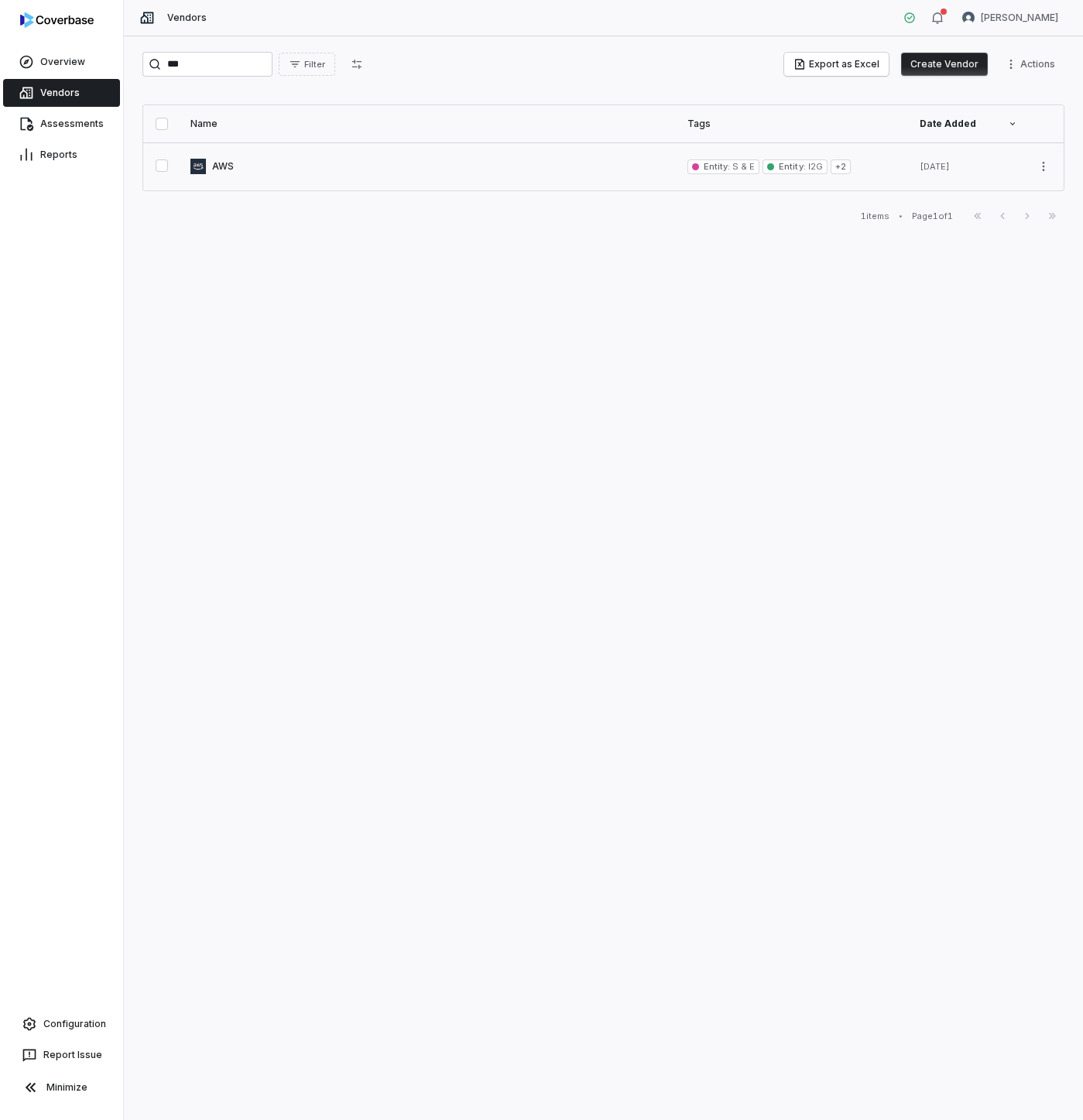
click at [225, 166] on link at bounding box center [429, 166] width 497 height 48
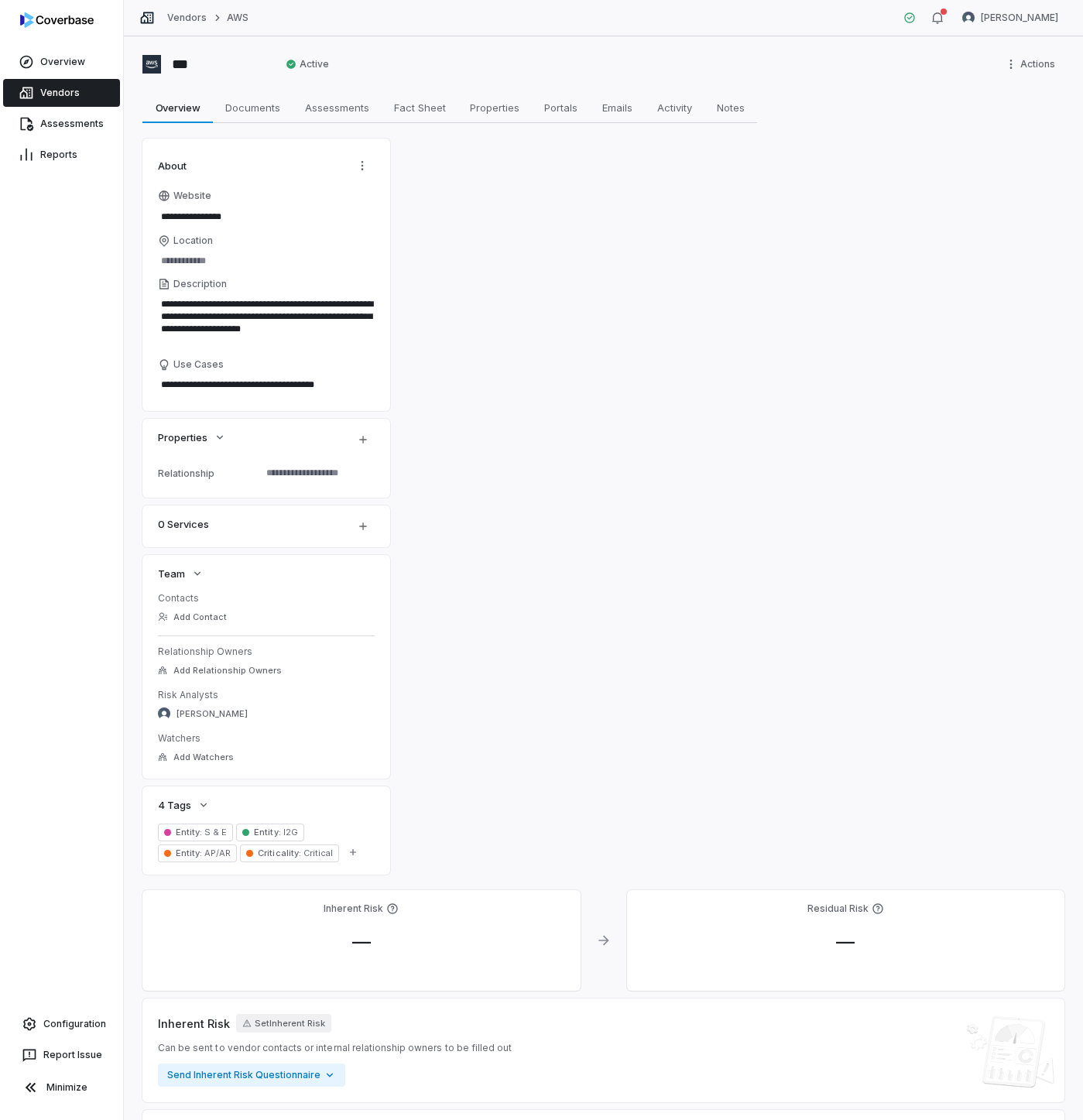
click at [321, 476] on textarea at bounding box center [314, 472] width 108 height 22
type textarea "*"
type textarea "**"
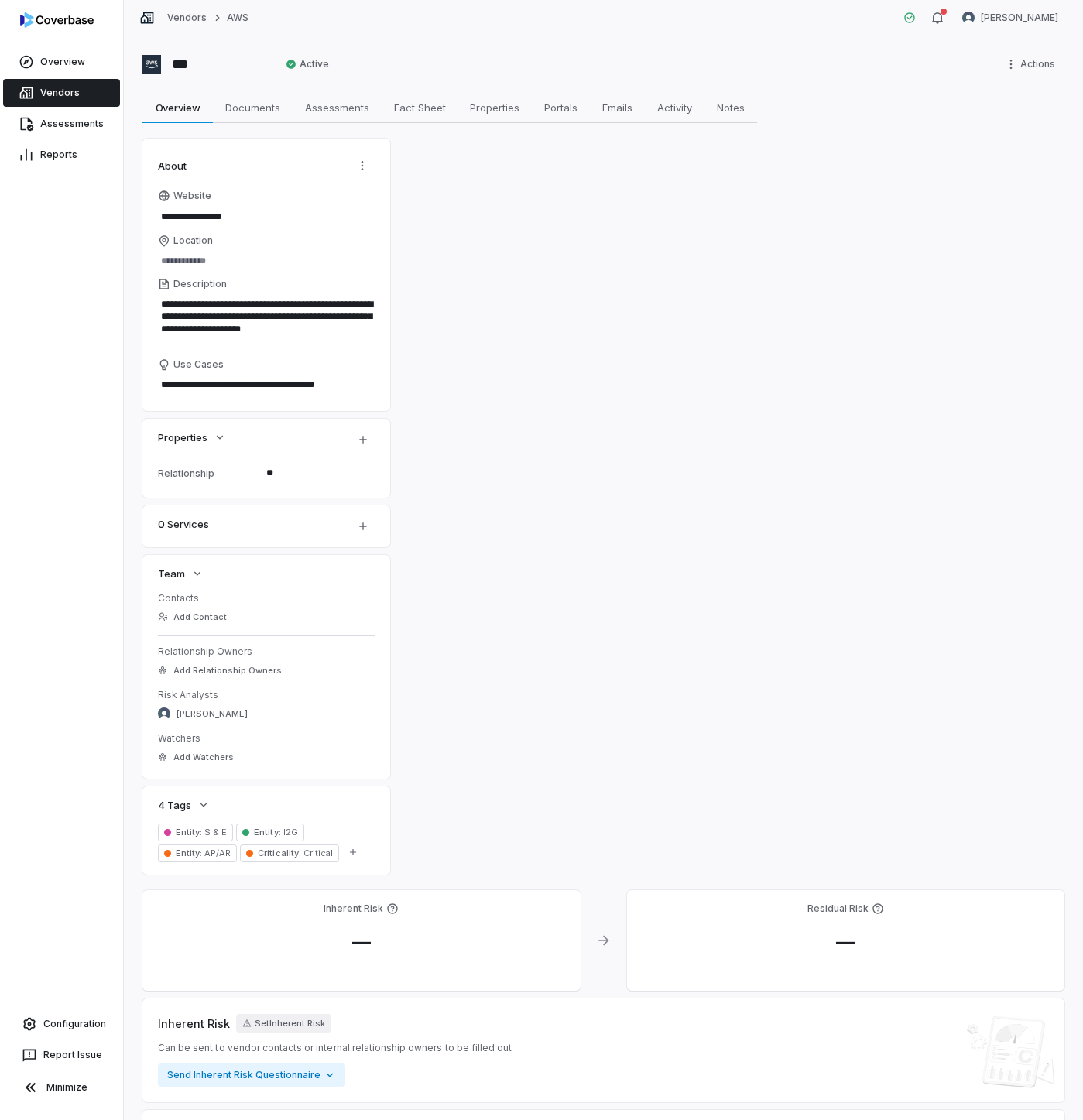
type textarea "*"
type textarea "****"
type textarea "*"
type textarea "*****"
type textarea "*"
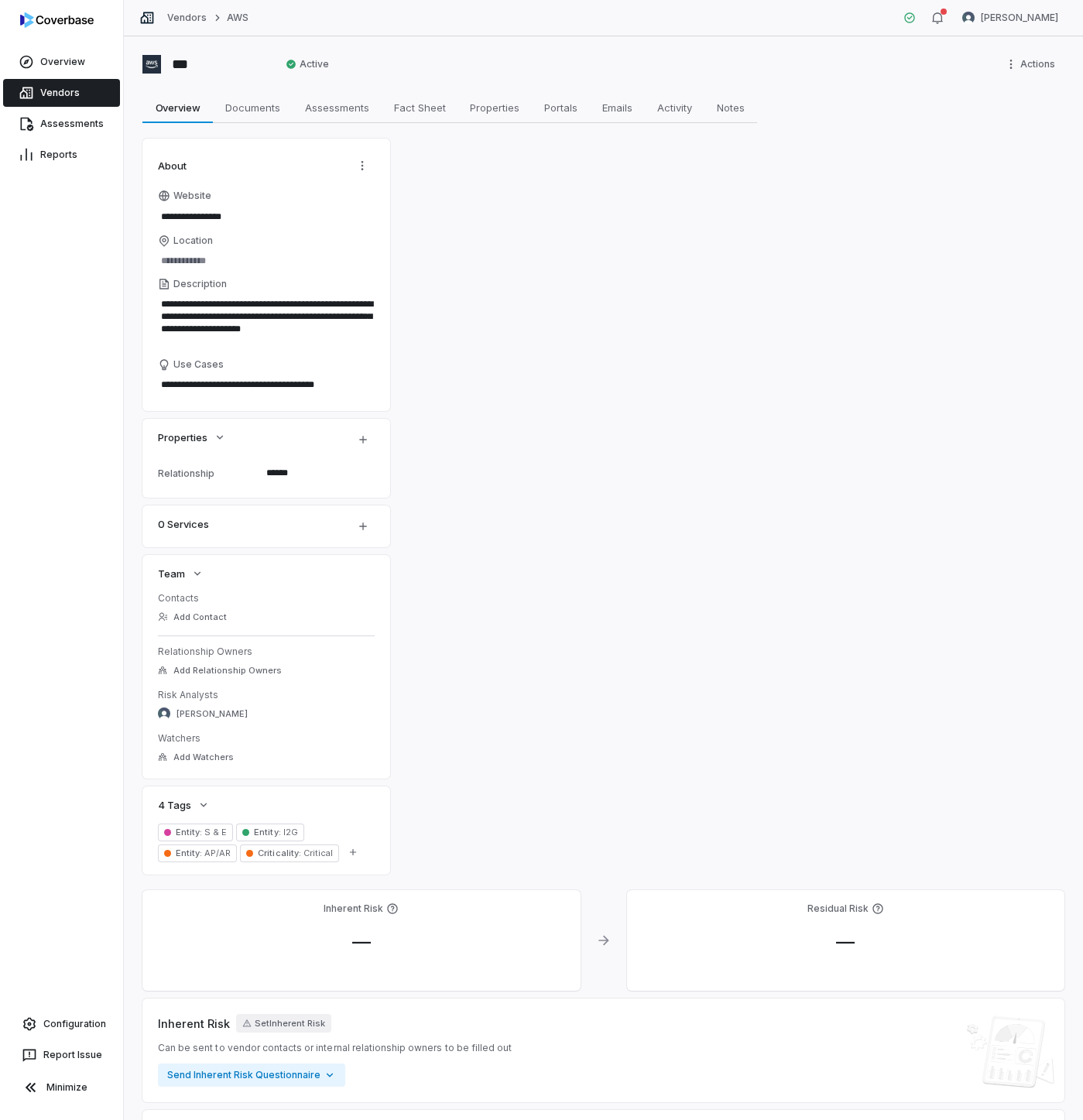
type textarea "******"
type textarea "*"
click at [364, 525] on icon "button" at bounding box center [363, 526] width 12 height 12
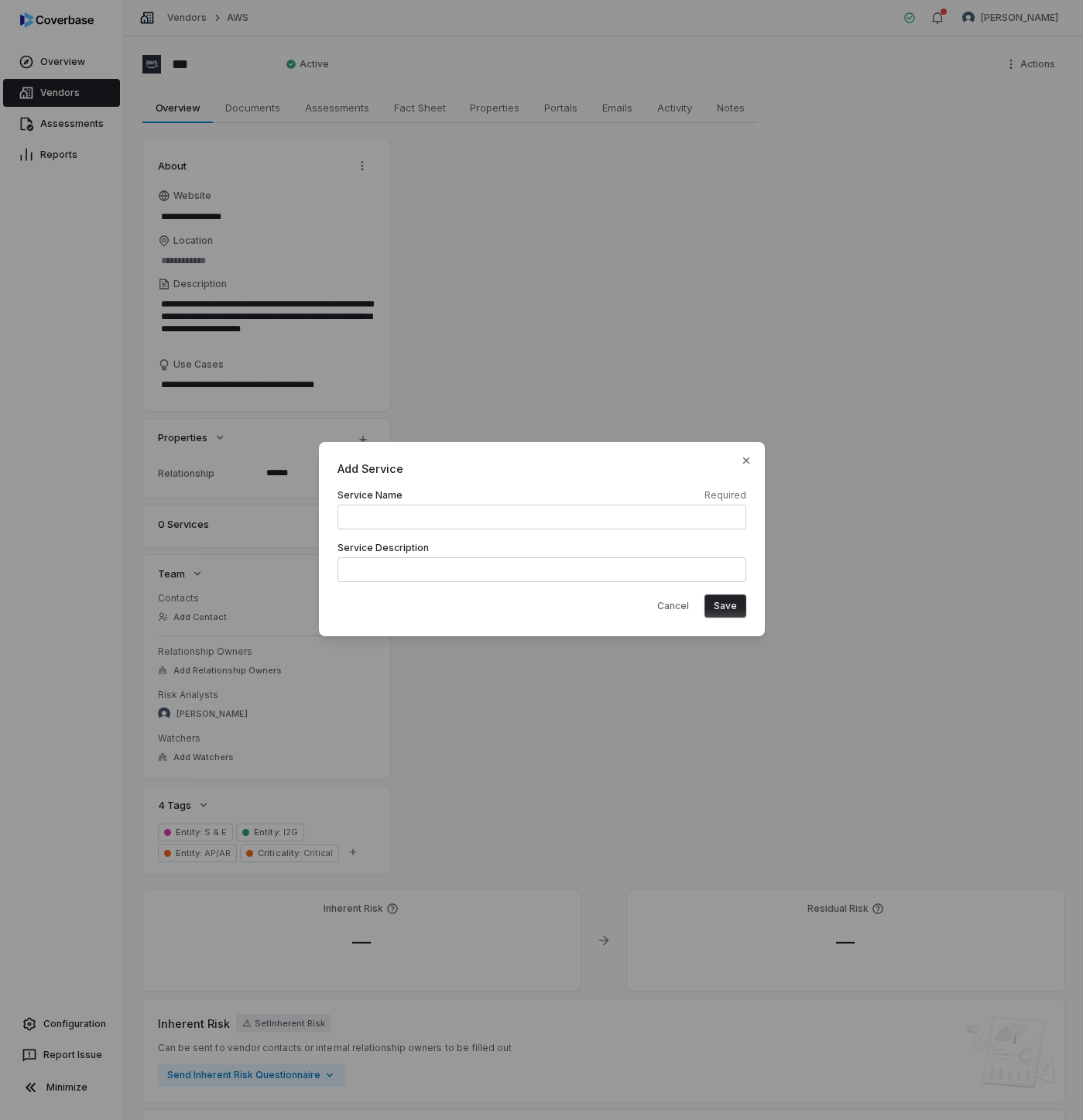
click at [460, 526] on input at bounding box center [542, 517] width 409 height 25
click at [453, 521] on input at bounding box center [542, 517] width 409 height 25
type input "*"
click at [655, 605] on button "Cancel" at bounding box center [673, 605] width 50 height 23
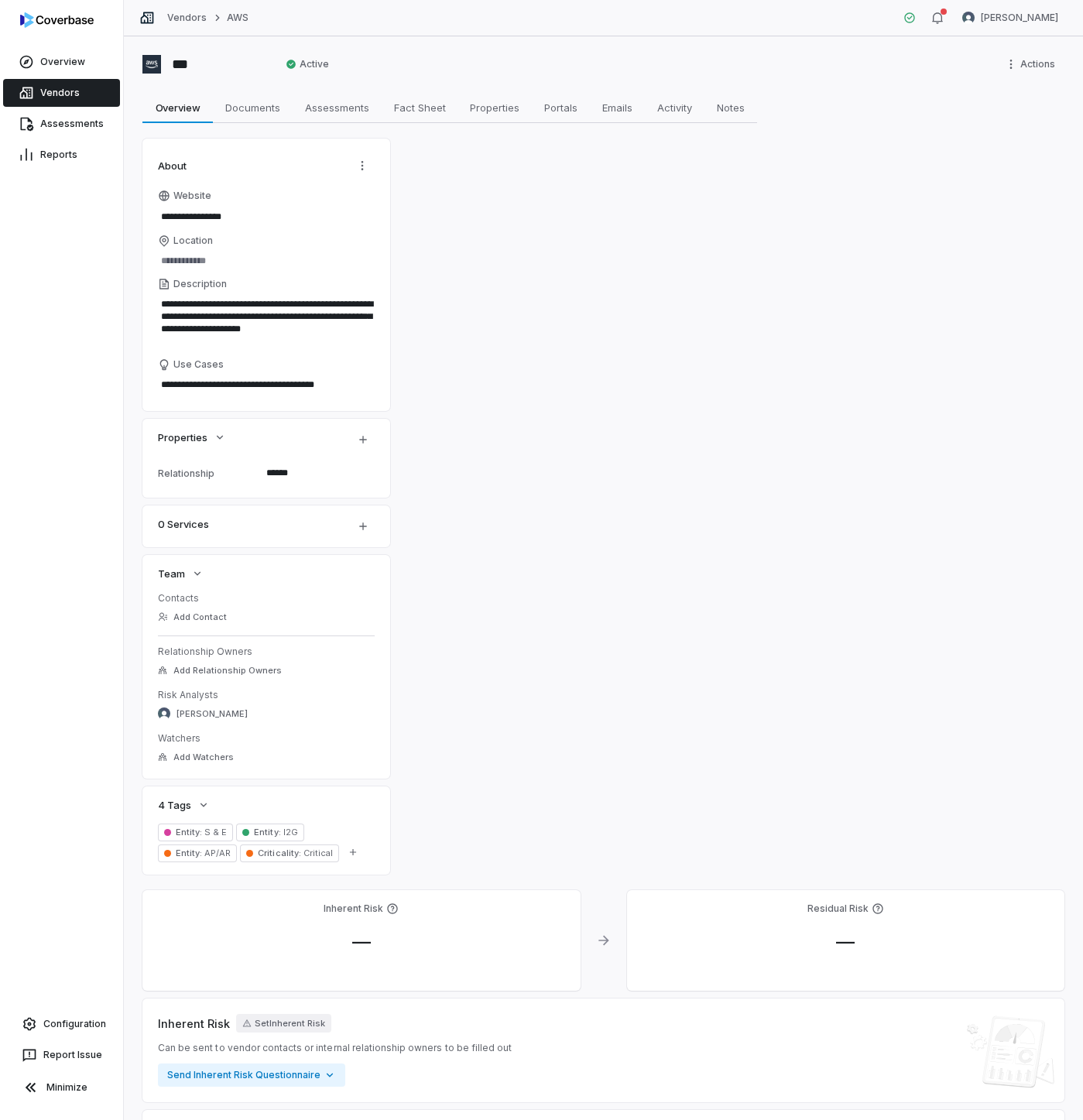
type textarea "*"
